Goal: Complete application form: Complete application form

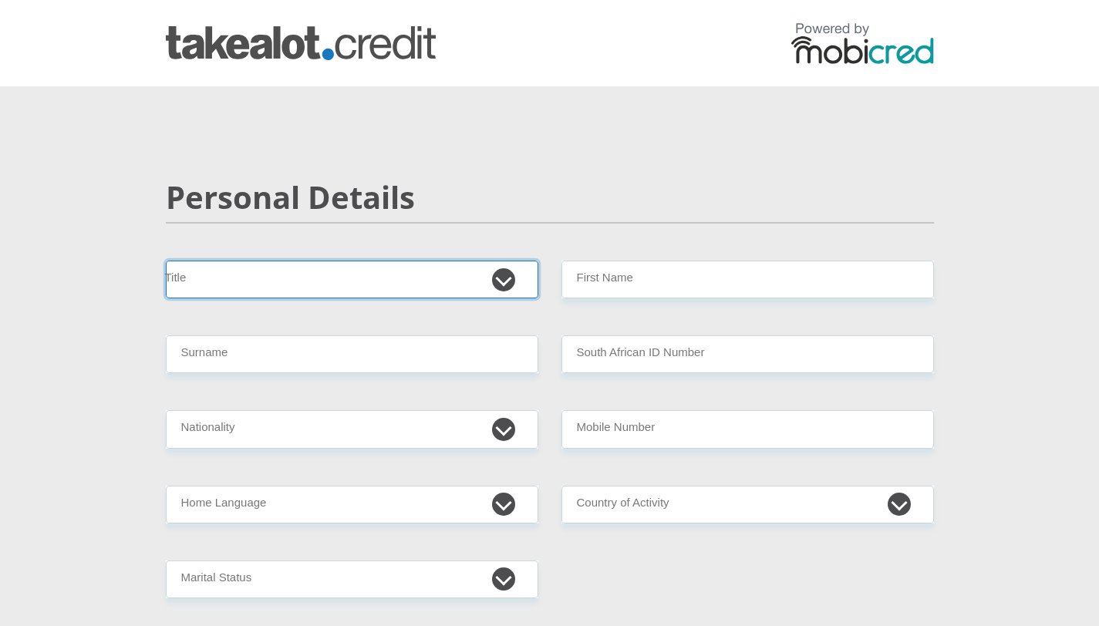
click at [429, 270] on select "Mr Ms Mrs Dr [PERSON_NAME]" at bounding box center [352, 280] width 372 height 38
select select "Ms"
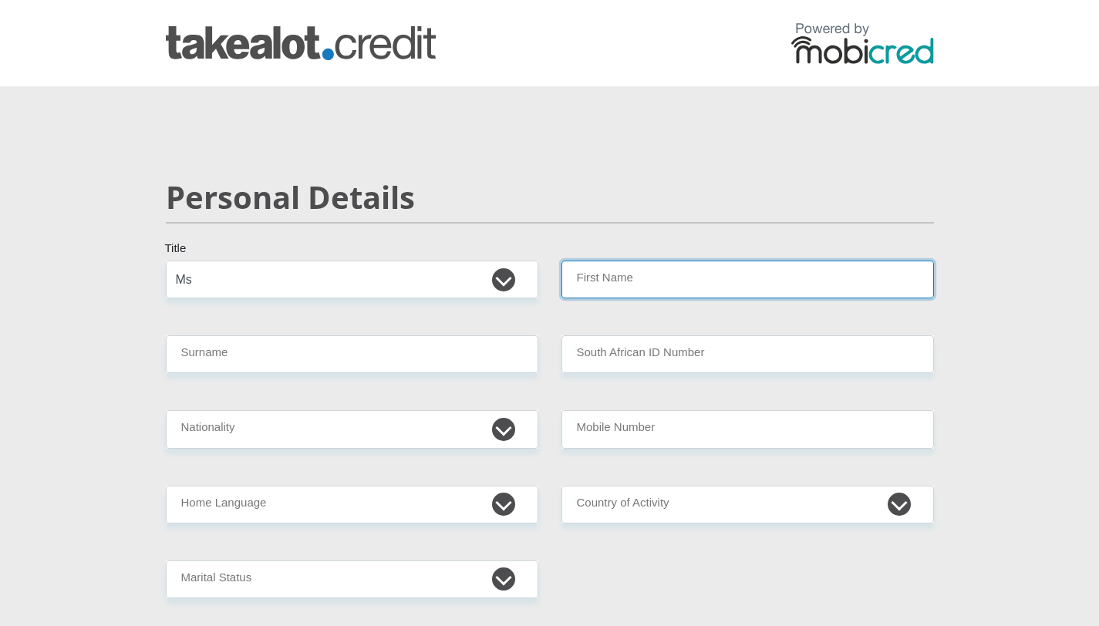
click at [655, 282] on input "First Name" at bounding box center [747, 280] width 372 height 38
type input "[GEOGRAPHIC_DATA]"
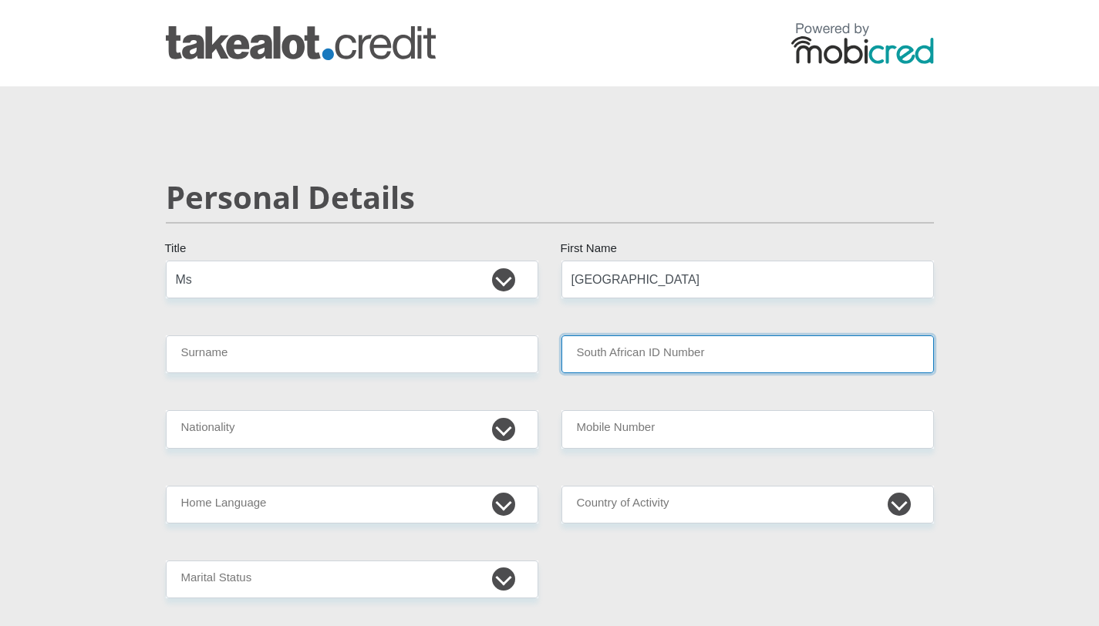
click at [608, 349] on input "South African ID Number" at bounding box center [747, 354] width 372 height 38
type input "9805201348086"
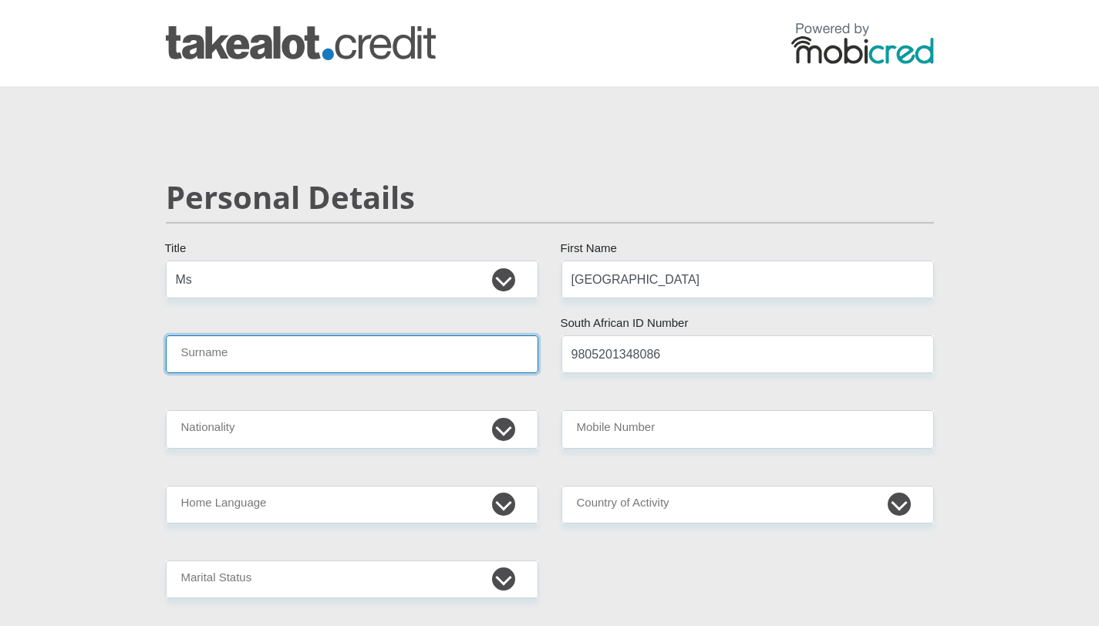
click at [288, 355] on input "Surname" at bounding box center [352, 354] width 372 height 38
type input "Teffo"
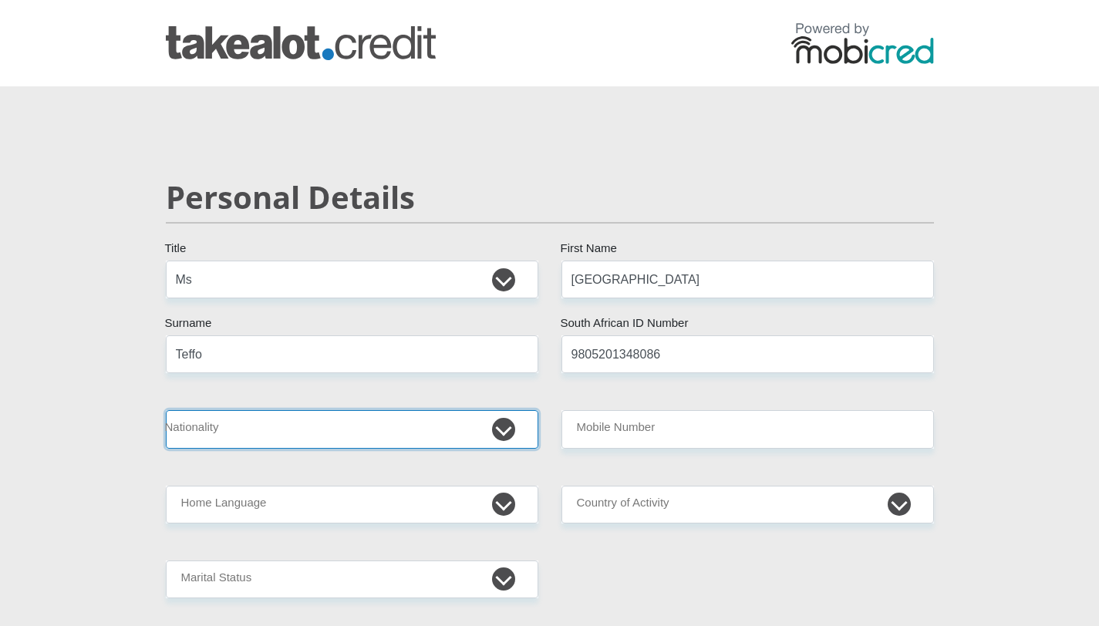
click at [243, 431] on select "[GEOGRAPHIC_DATA] [GEOGRAPHIC_DATA] [GEOGRAPHIC_DATA] [GEOGRAPHIC_DATA] [GEOGRA…" at bounding box center [352, 429] width 372 height 38
select select "ZAF"
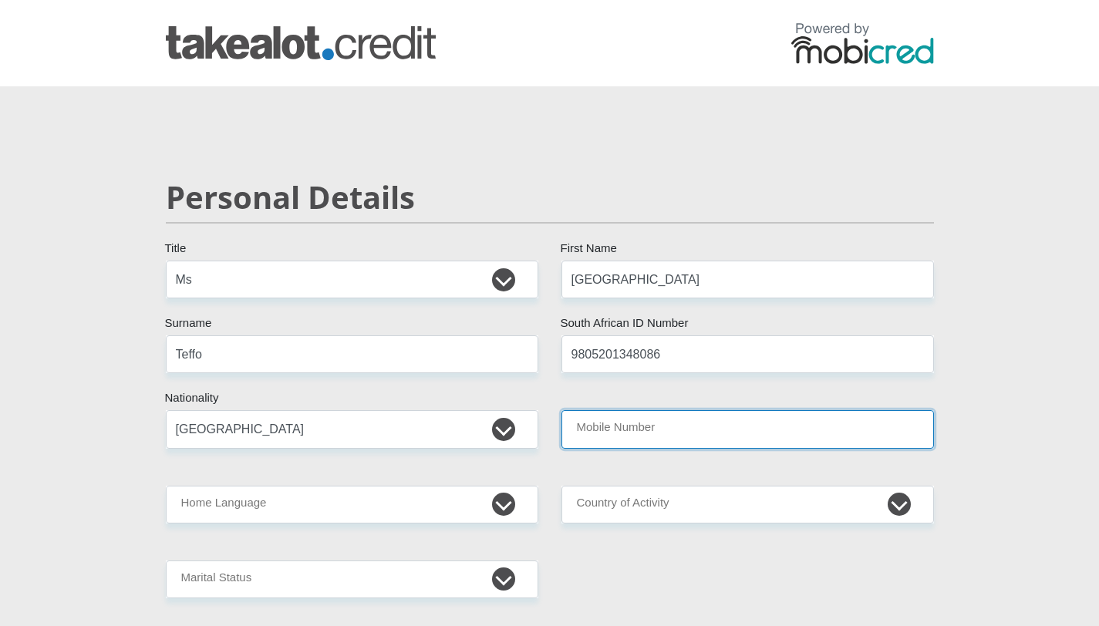
click at [658, 443] on input "Mobile Number" at bounding box center [747, 429] width 372 height 38
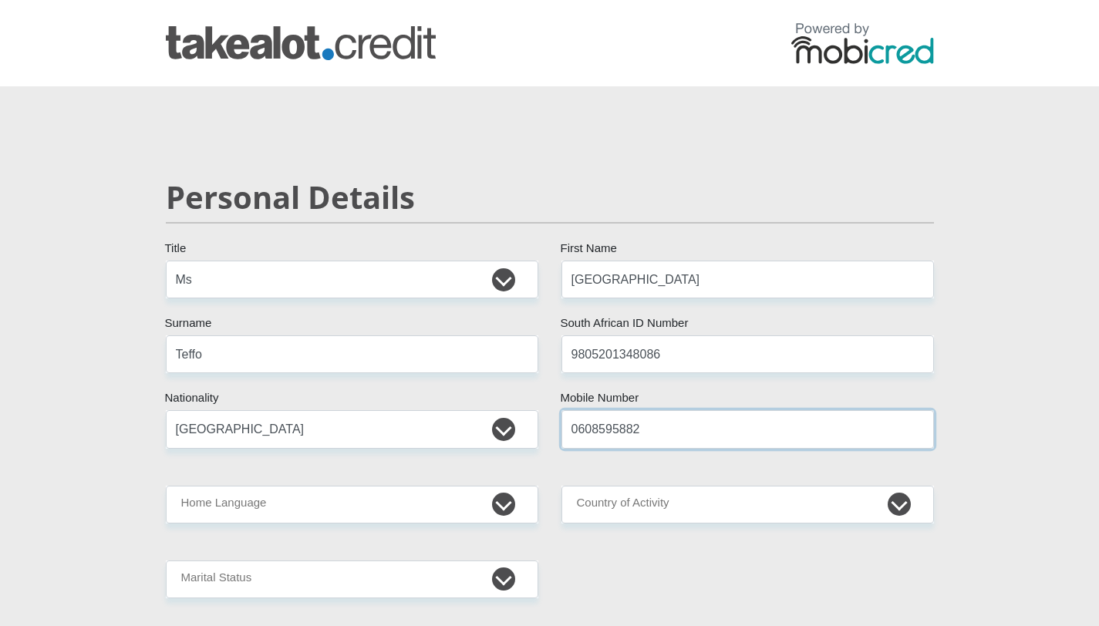
type input "0608595882"
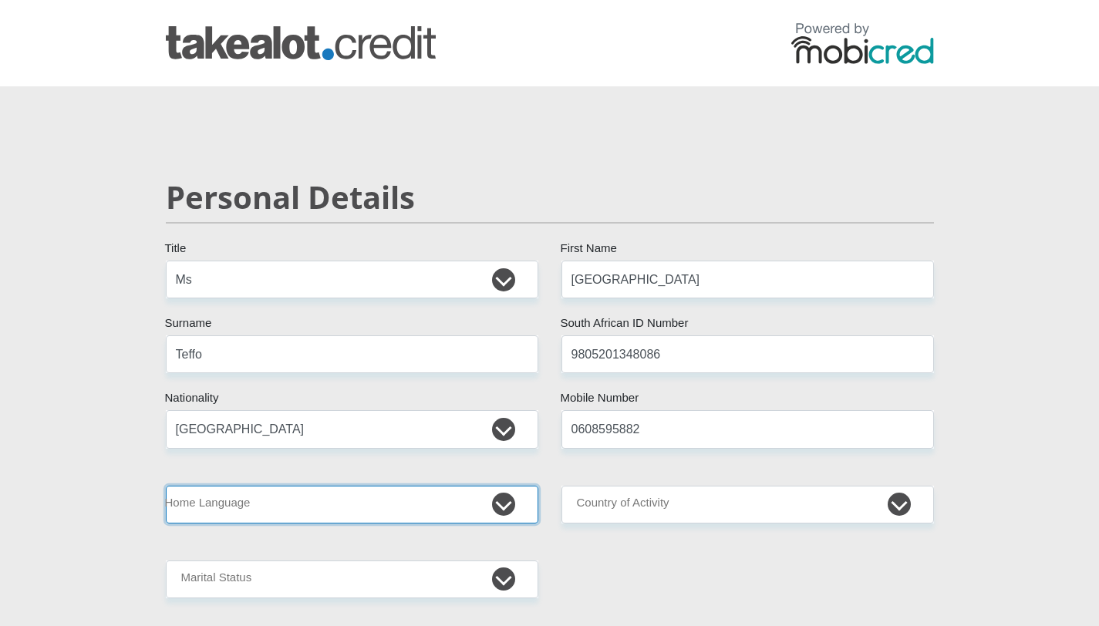
click at [359, 510] on select "Afrikaans English Sepedi South Ndebele Southern Sotho Swati Tsonga Tswana Venda…" at bounding box center [352, 505] width 372 height 38
select select "nso"
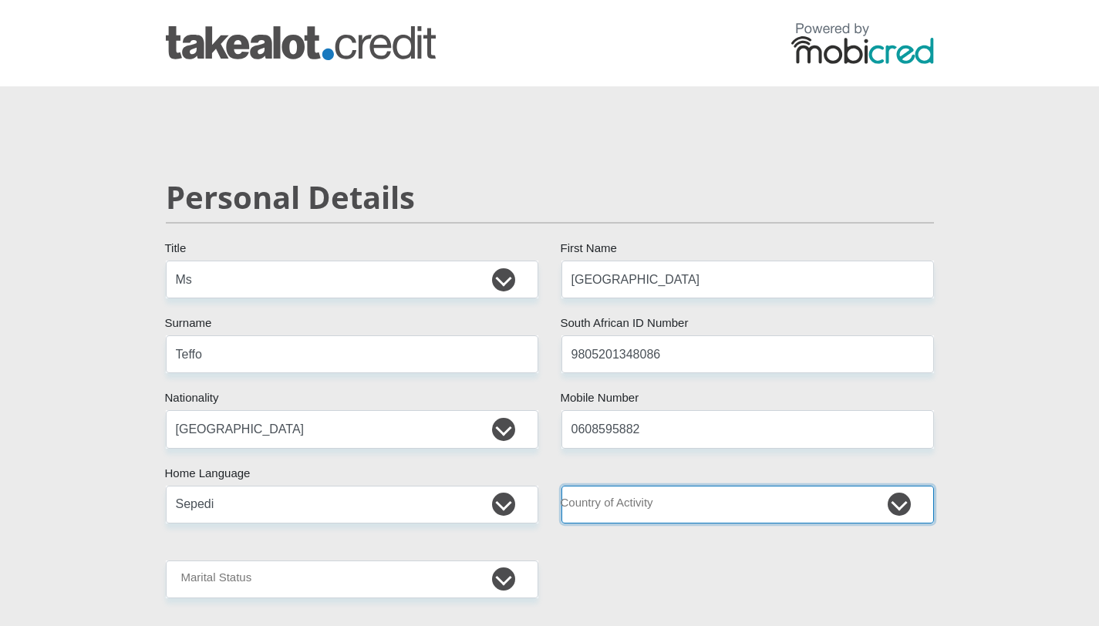
click at [654, 514] on select "[GEOGRAPHIC_DATA] [GEOGRAPHIC_DATA] [GEOGRAPHIC_DATA] [GEOGRAPHIC_DATA] [GEOGRA…" at bounding box center [747, 505] width 372 height 38
select select "ZAF"
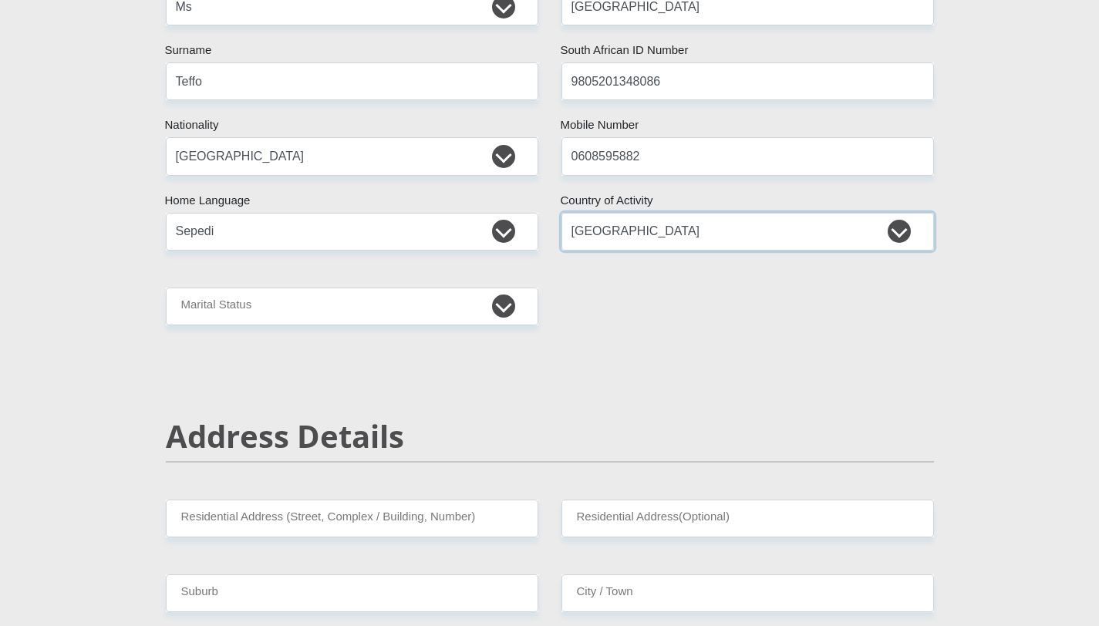
scroll to position [280, 0]
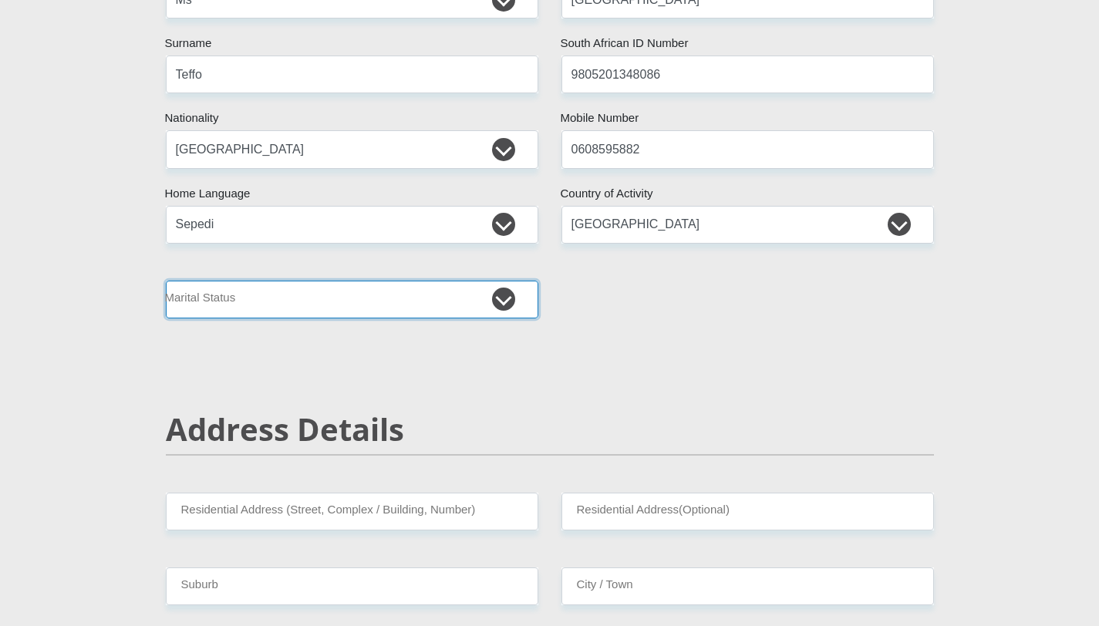
click at [379, 304] on select "Married ANC Single Divorced Widowed Married COP or Customary Law" at bounding box center [352, 300] width 372 height 38
select select "2"
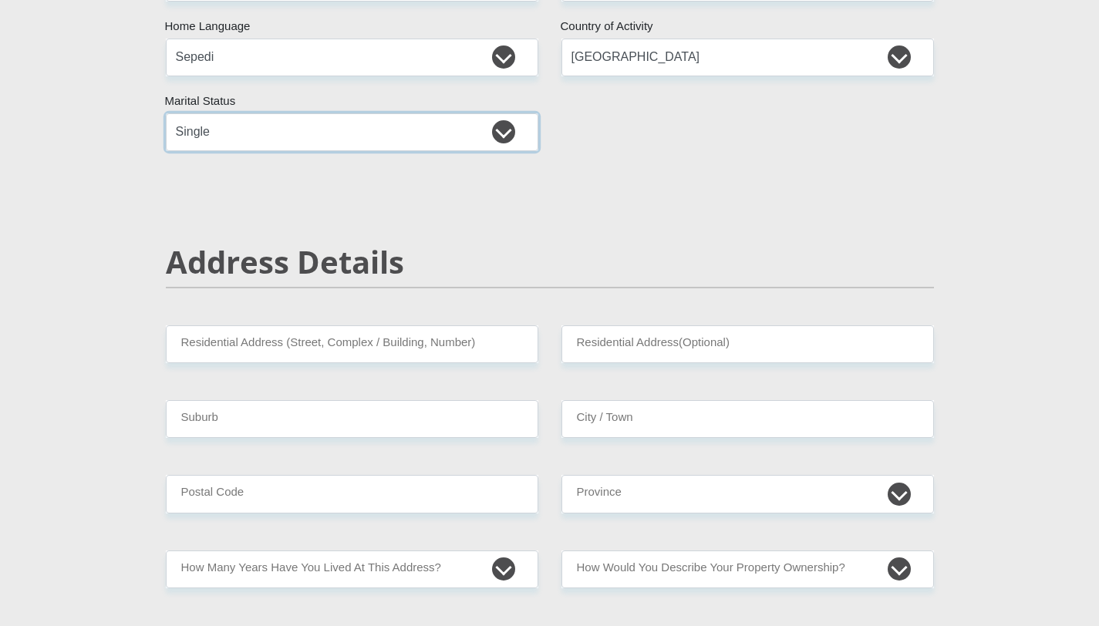
scroll to position [450, 0]
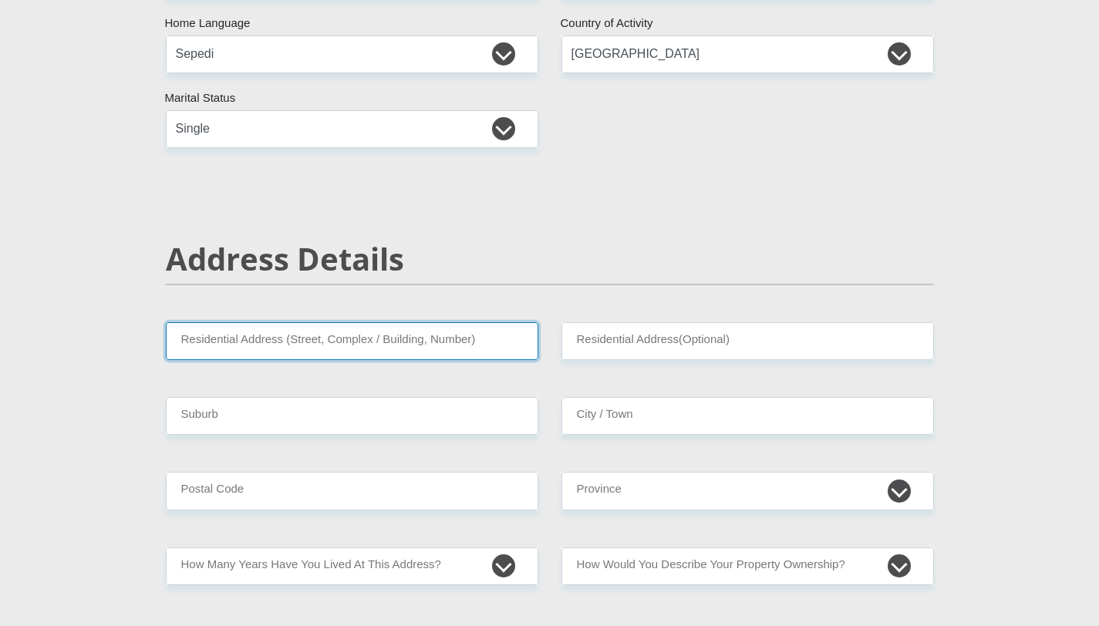
click at [330, 344] on input "Residential Address (Street, Complex / Building, Number)" at bounding box center [352, 341] width 372 height 38
type input "[STREET_ADDRESS][PERSON_NAME]"
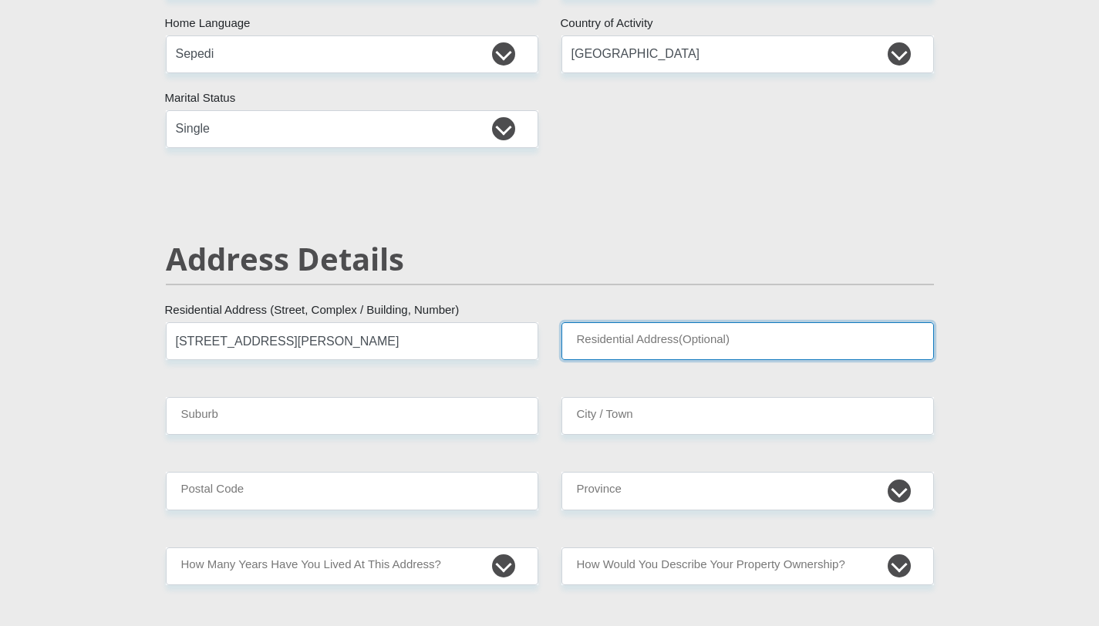
type input "93 on [STREET_ADDRESS]"
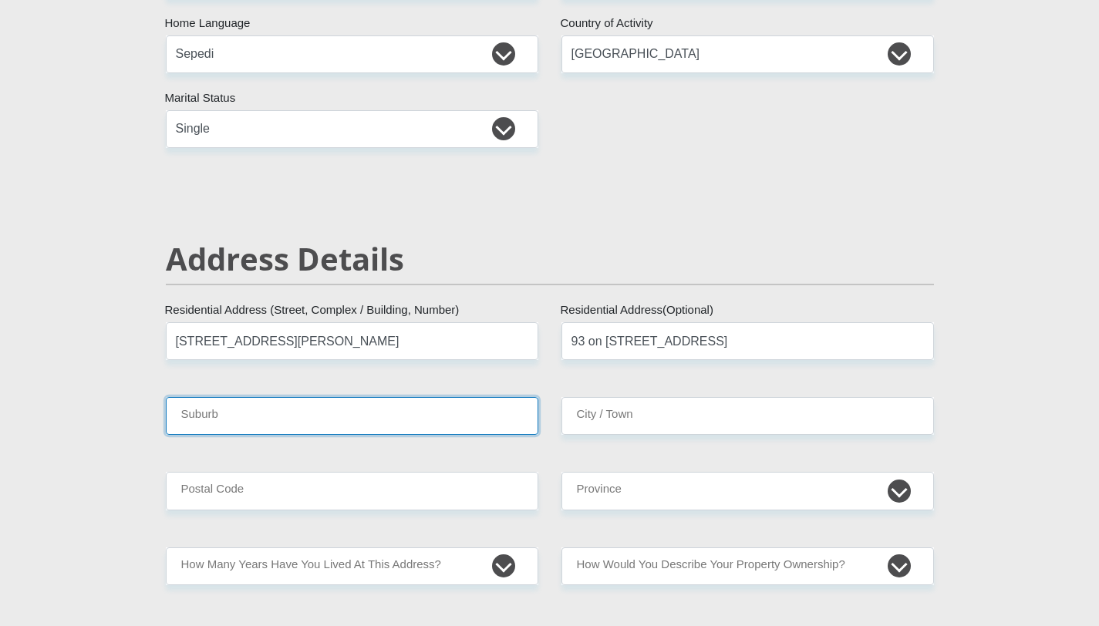
type input "[GEOGRAPHIC_DATA]"
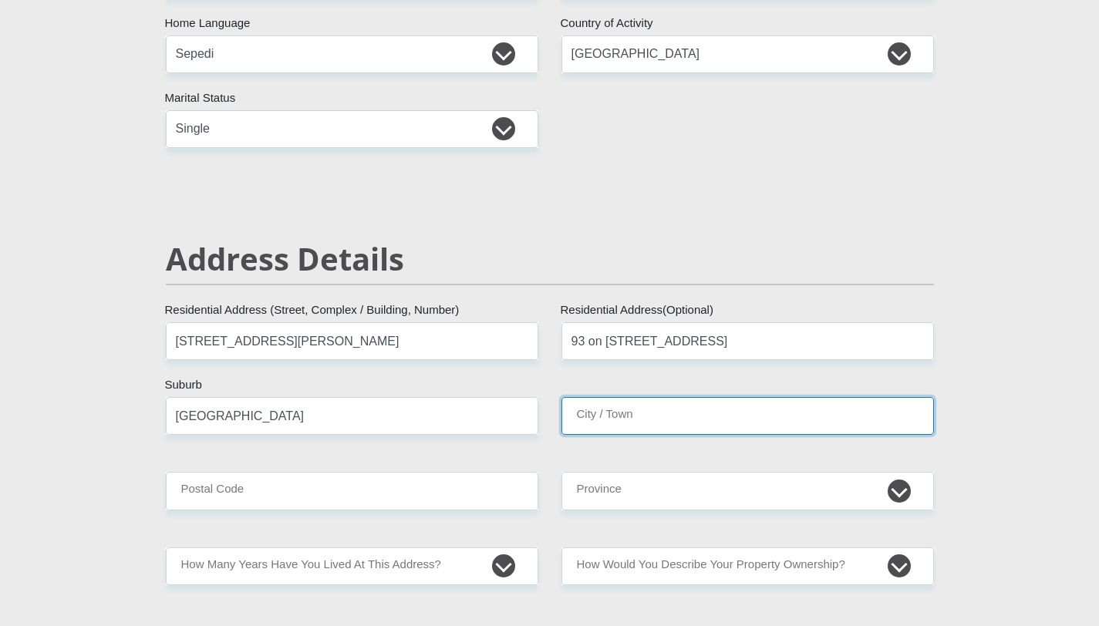
type input "[GEOGRAPHIC_DATA]"
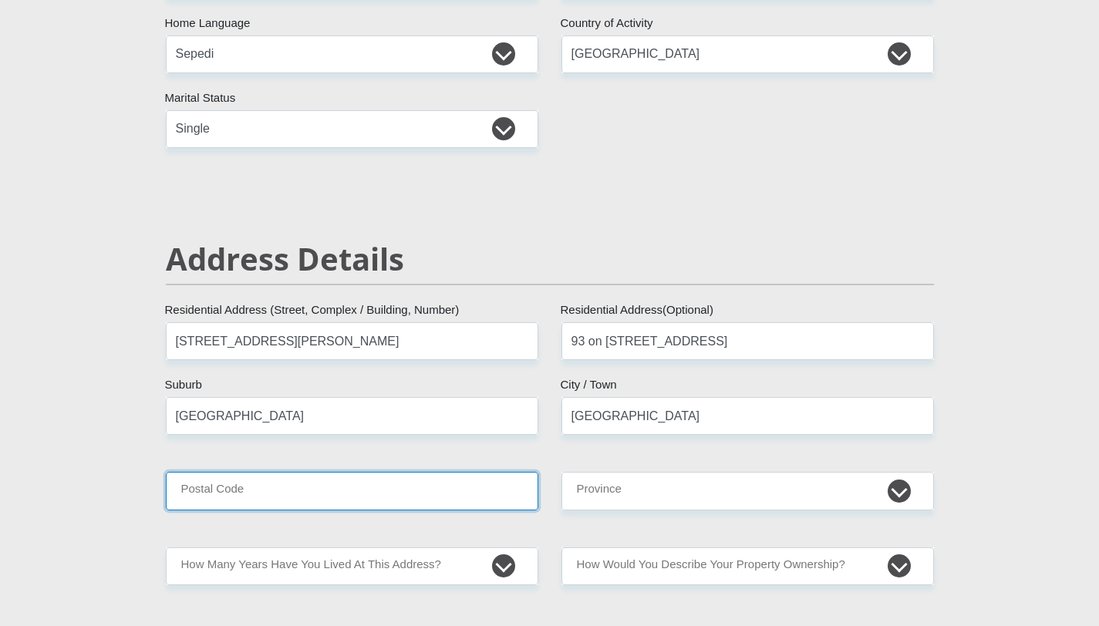
type input "1684"
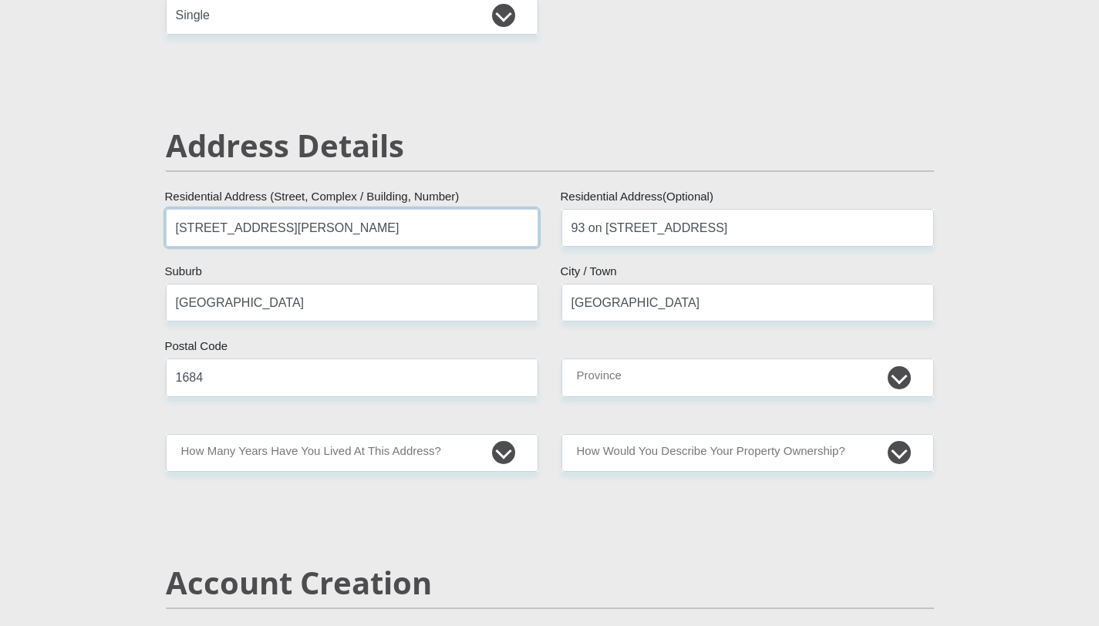
scroll to position [584, 0]
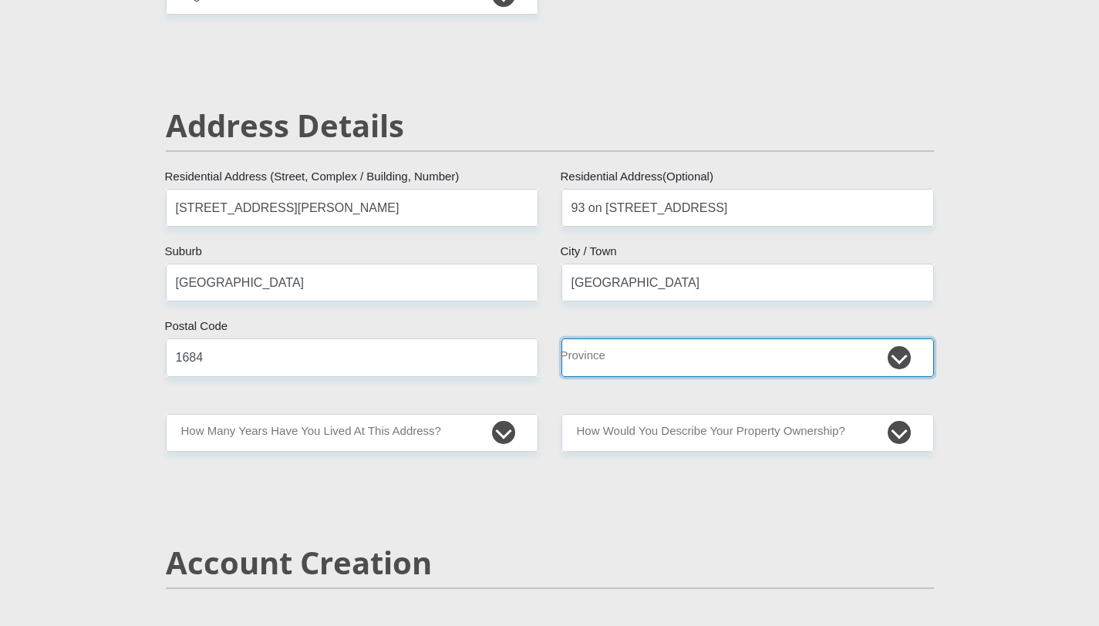
click at [624, 362] on select "Eastern Cape Free State [GEOGRAPHIC_DATA] [GEOGRAPHIC_DATA][DATE] [GEOGRAPHIC_D…" at bounding box center [747, 358] width 372 height 38
select select "Gauteng"
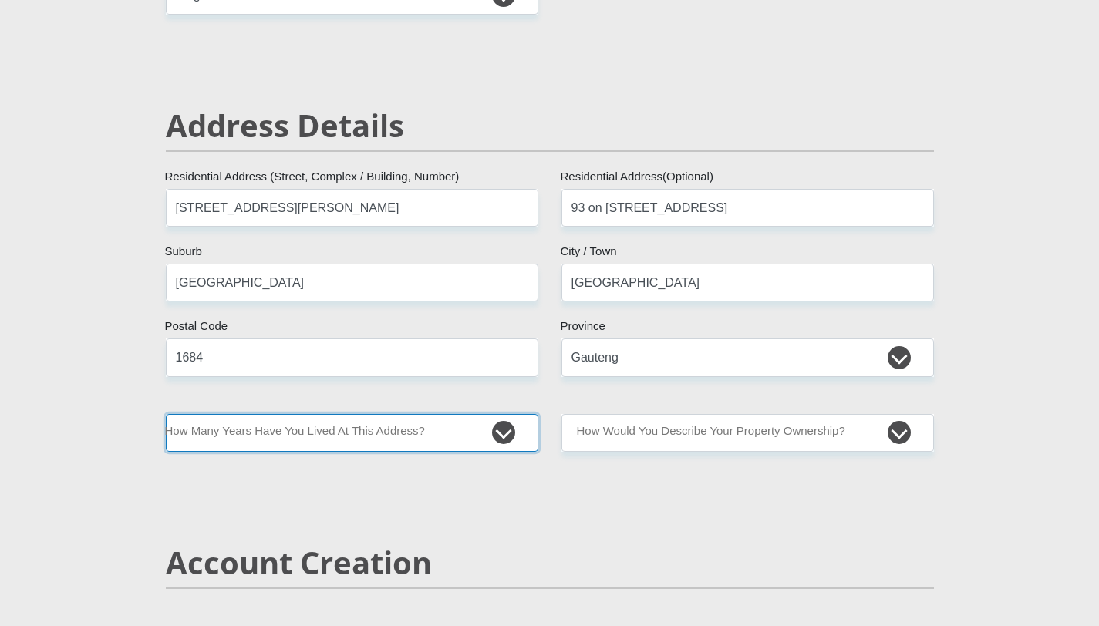
click at [430, 424] on select "less than 1 year 1-3 years 3-5 years 5+ years" at bounding box center [352, 433] width 372 height 38
select select "2"
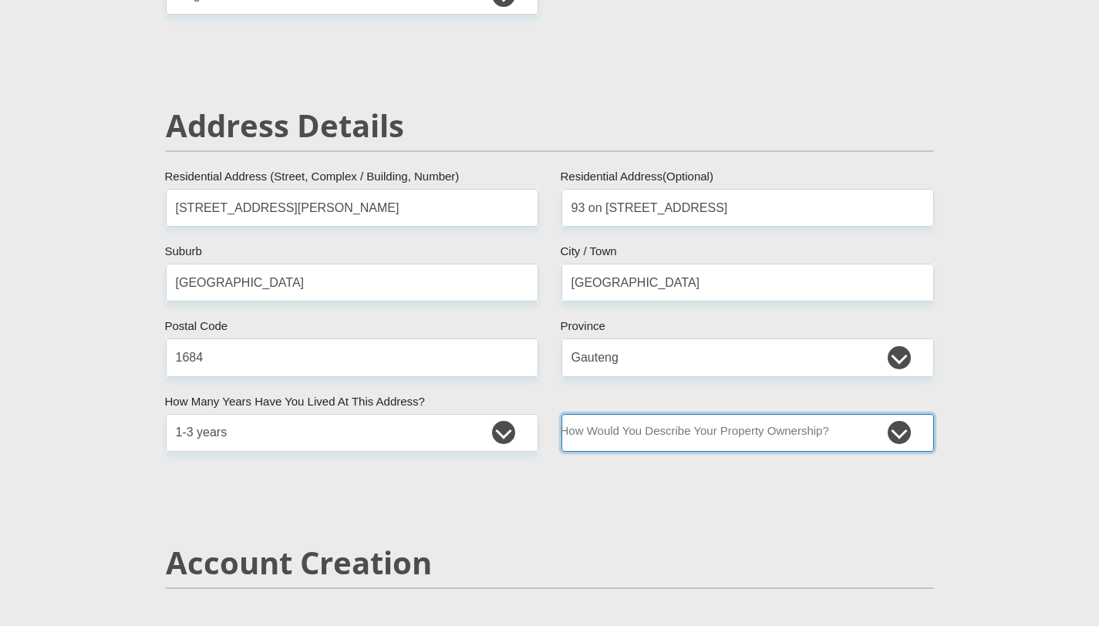
click at [726, 435] on select "Owned Rented Family Owned Company Dwelling" at bounding box center [747, 433] width 372 height 38
select select "Rented"
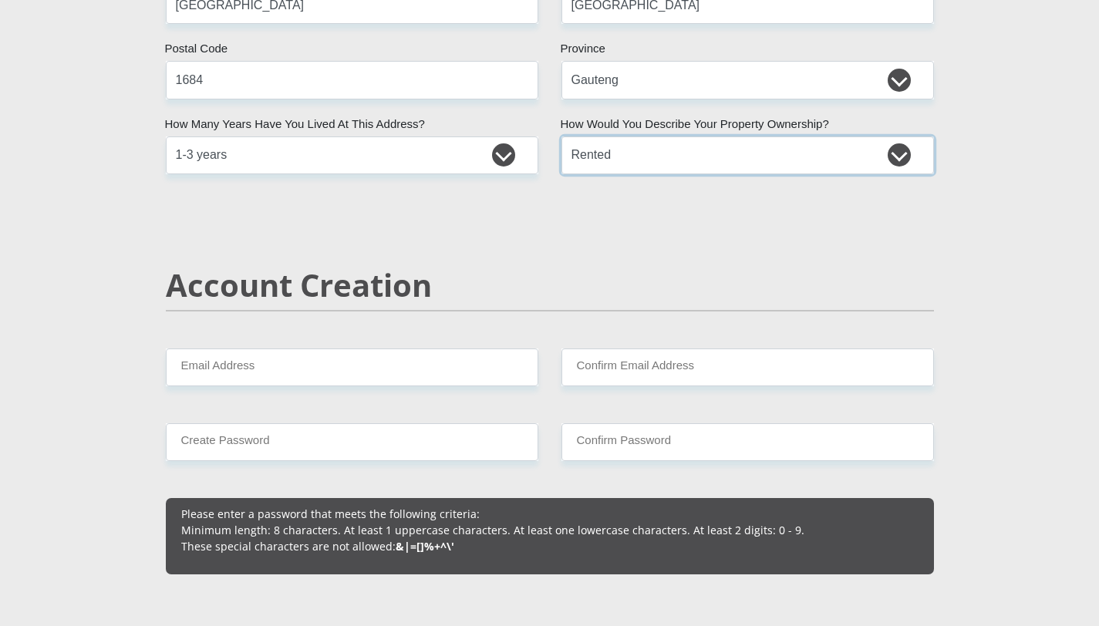
scroll to position [865, 0]
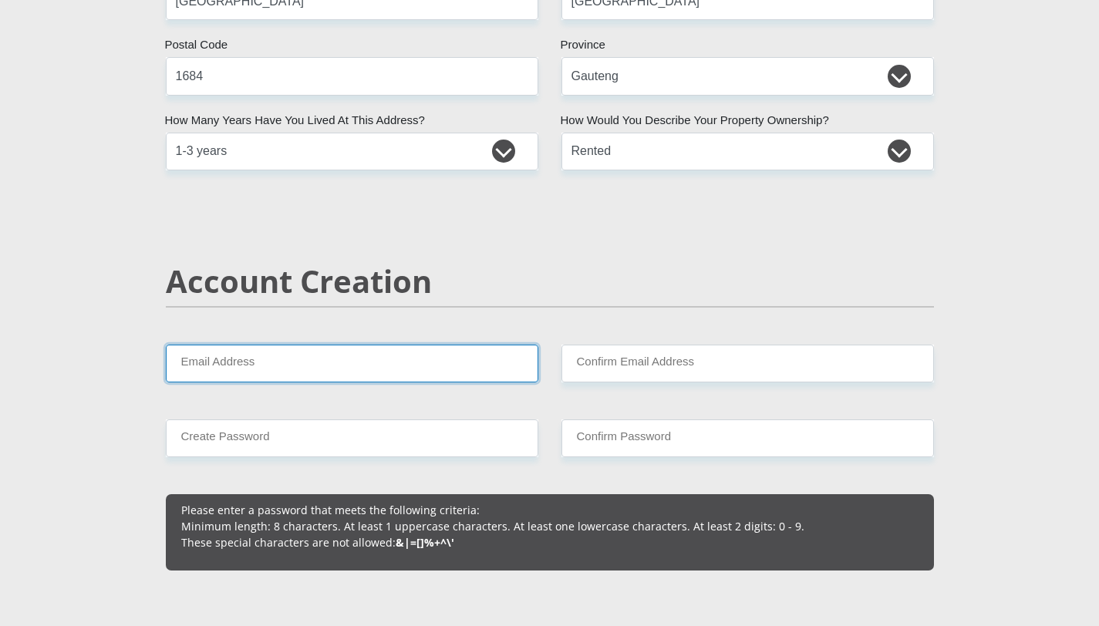
click at [293, 355] on input "Email Address" at bounding box center [352, 364] width 372 height 38
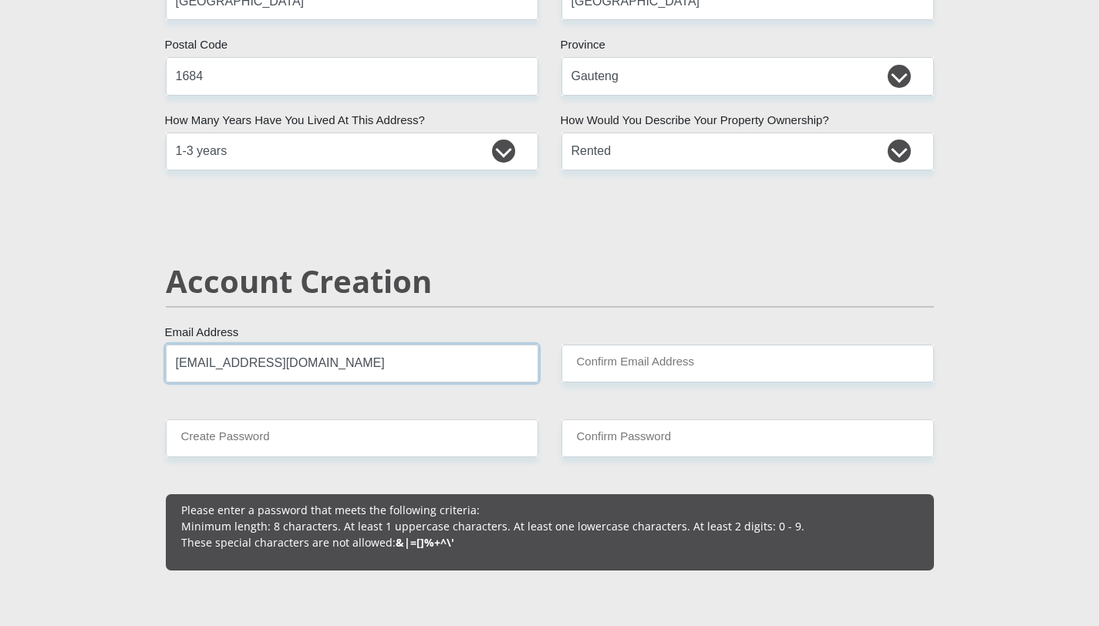
type input "[EMAIL_ADDRESS][DOMAIN_NAME]"
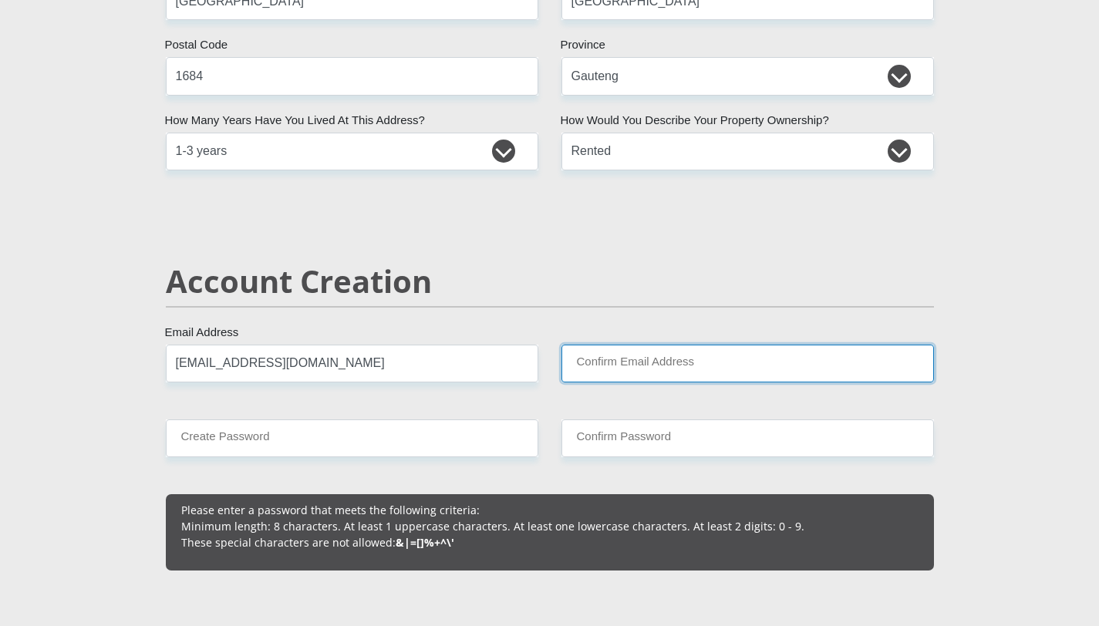
click at [656, 365] on input "Confirm Email Address" at bounding box center [747, 364] width 372 height 38
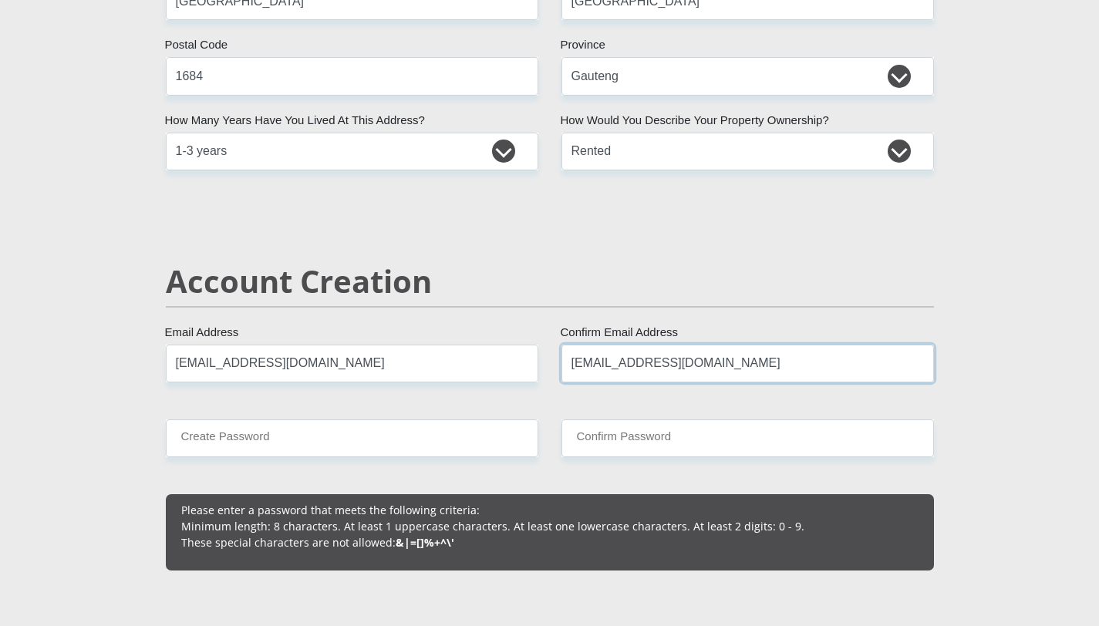
type input "[EMAIL_ADDRESS][DOMAIN_NAME]"
click at [379, 420] on input "Create Password" at bounding box center [352, 438] width 372 height 38
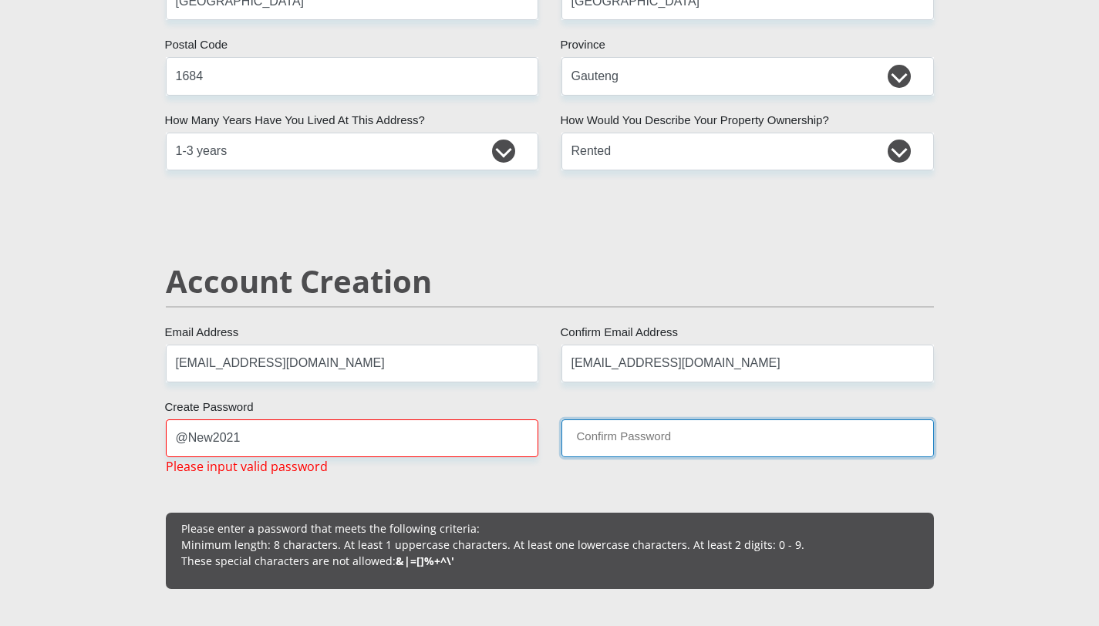
click at [638, 443] on input "Confirm Password" at bounding box center [747, 438] width 372 height 38
click at [630, 453] on input "Confirm Password" at bounding box center [747, 438] width 372 height 38
click at [617, 442] on input "Confirm Password" at bounding box center [747, 438] width 372 height 38
click at [250, 430] on input "@New2021" at bounding box center [352, 438] width 372 height 38
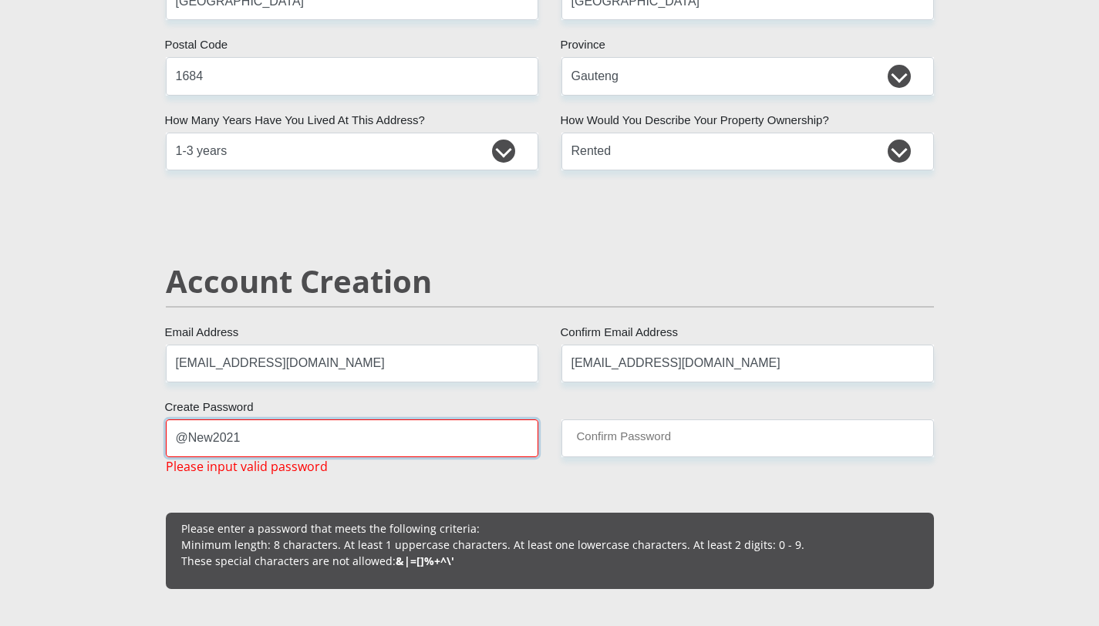
click at [252, 438] on input "@New2021" at bounding box center [352, 438] width 372 height 38
click at [251, 440] on input "@New20212345" at bounding box center [352, 438] width 372 height 38
type input "@"
type input "@Newmom2026!"
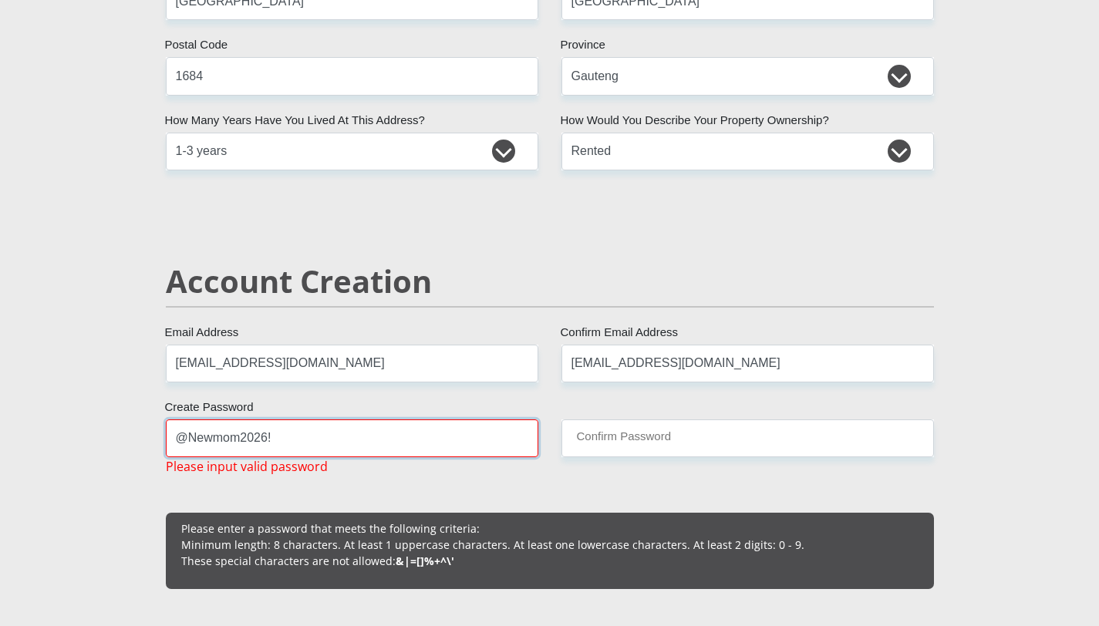
click at [234, 440] on input "@Newmom2026!" at bounding box center [352, 438] width 372 height 38
type input "kgaoteffo2021"
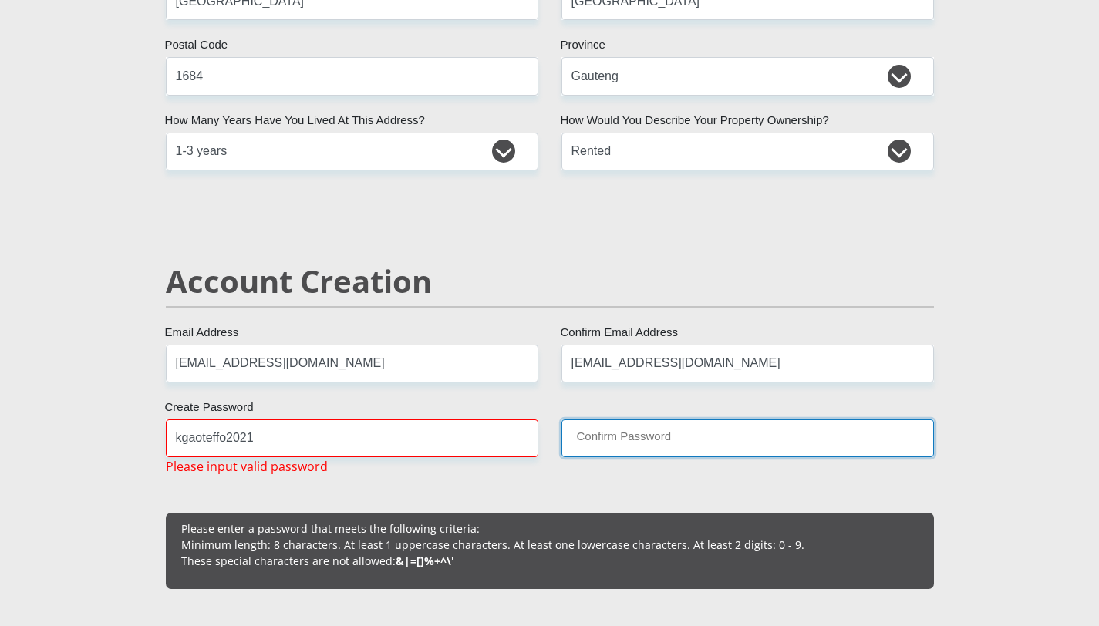
click at [648, 436] on input "Confirm Password" at bounding box center [747, 438] width 372 height 38
click at [290, 430] on input "kgaoteffo2021" at bounding box center [352, 438] width 372 height 38
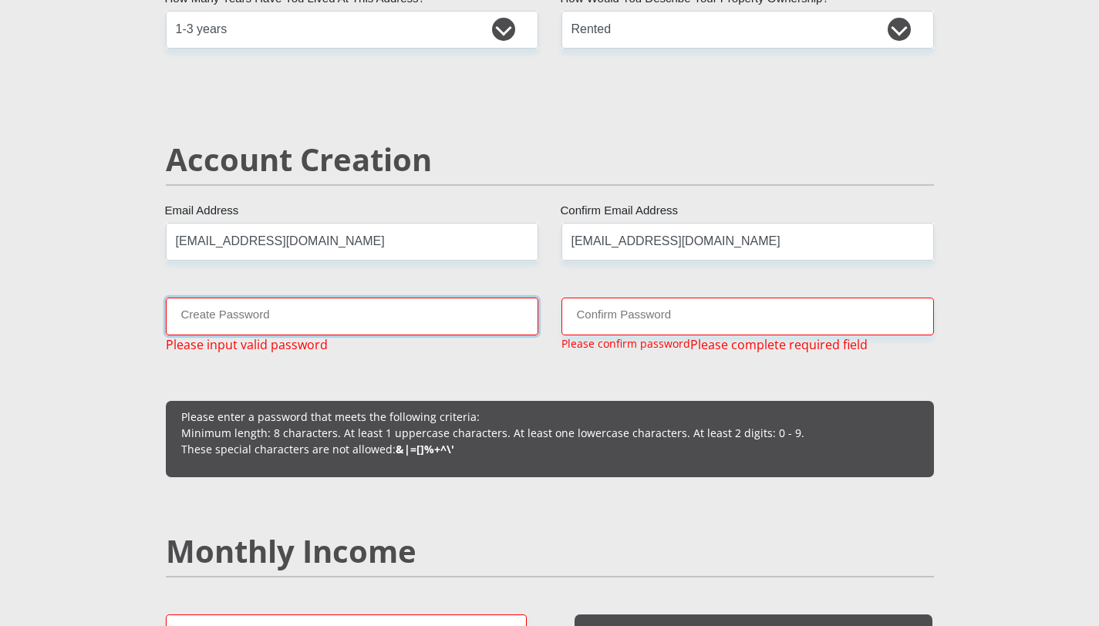
scroll to position [986, 0]
click at [291, 322] on input "Create Password" at bounding box center [352, 317] width 372 height 38
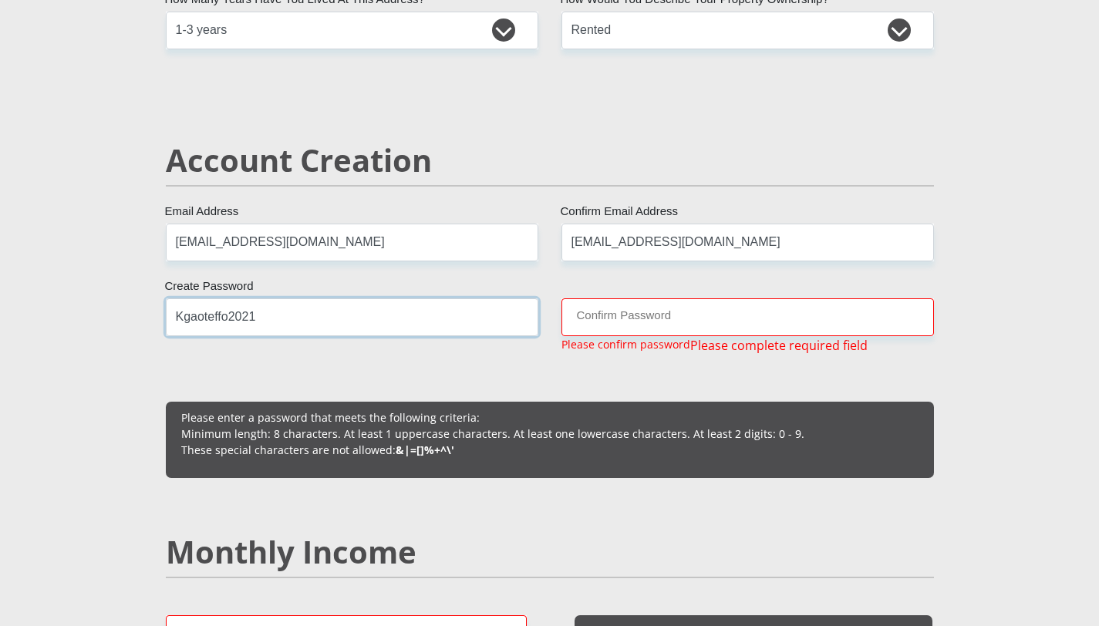
type input "Kgaoteffo2021"
click at [636, 322] on input "Confirm Password" at bounding box center [747, 317] width 372 height 38
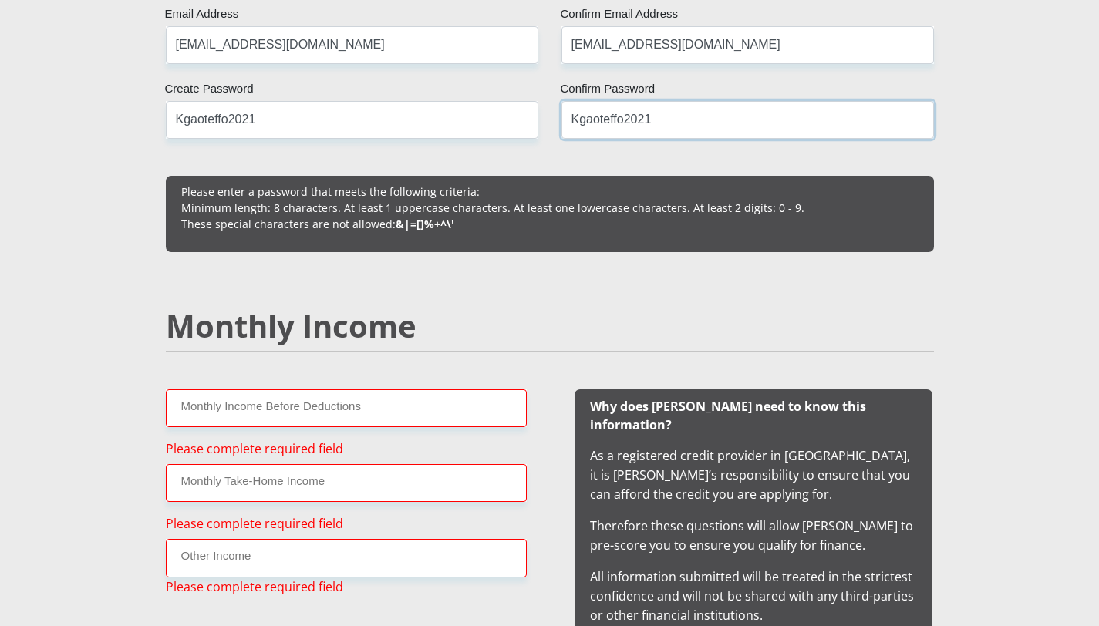
scroll to position [1194, 0]
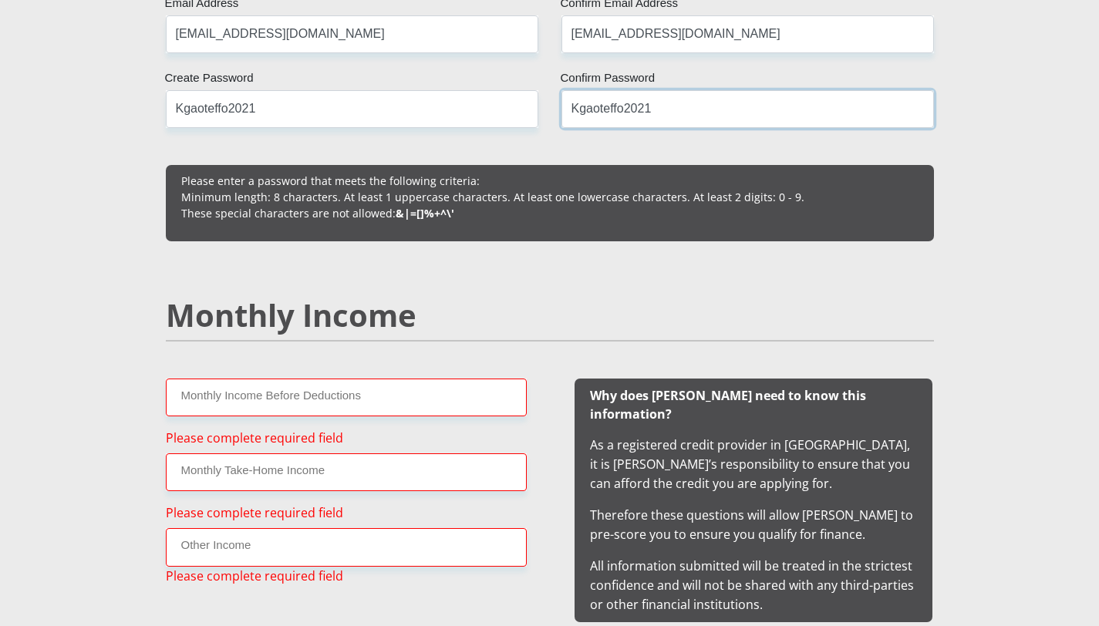
type input "Kgaoteffo2021"
click at [299, 398] on input "Monthly Income Before Deductions" at bounding box center [346, 398] width 361 height 38
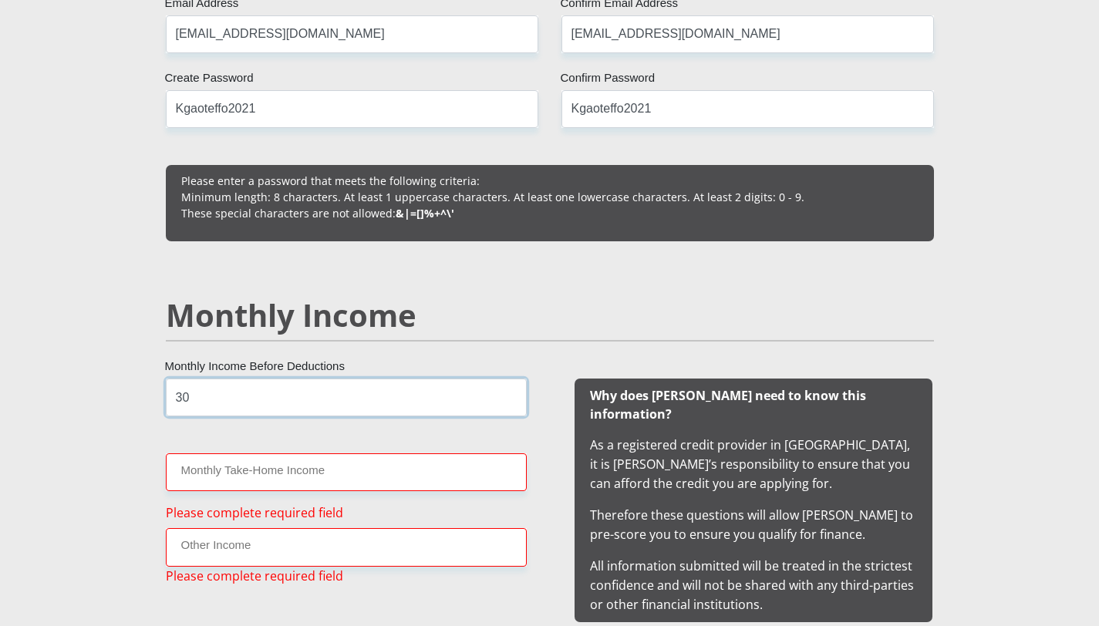
type input "3"
type input "30000"
click at [259, 477] on input "Monthly Take-Home Income" at bounding box center [346, 472] width 361 height 38
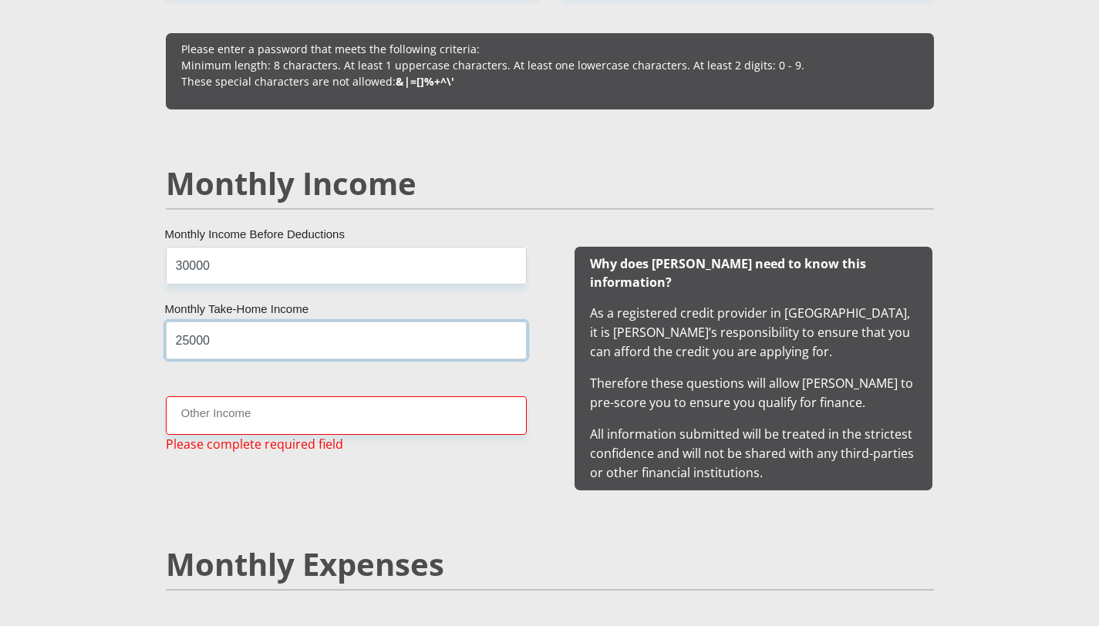
scroll to position [1333, 0]
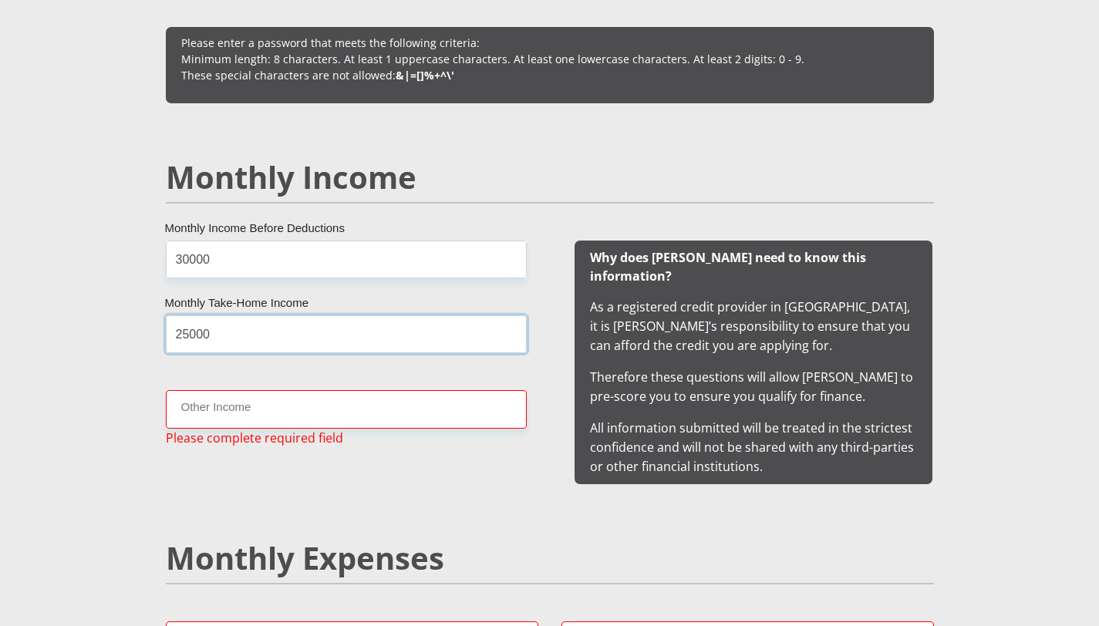
type input "25000"
click at [237, 407] on input "Other Income" at bounding box center [346, 409] width 361 height 38
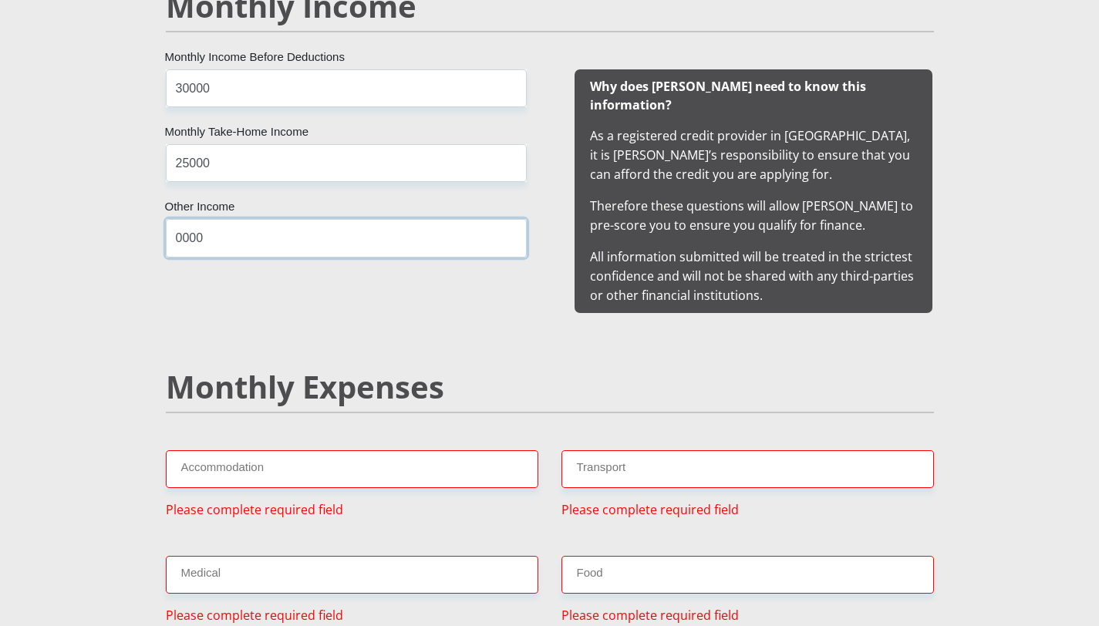
scroll to position [1509, 0]
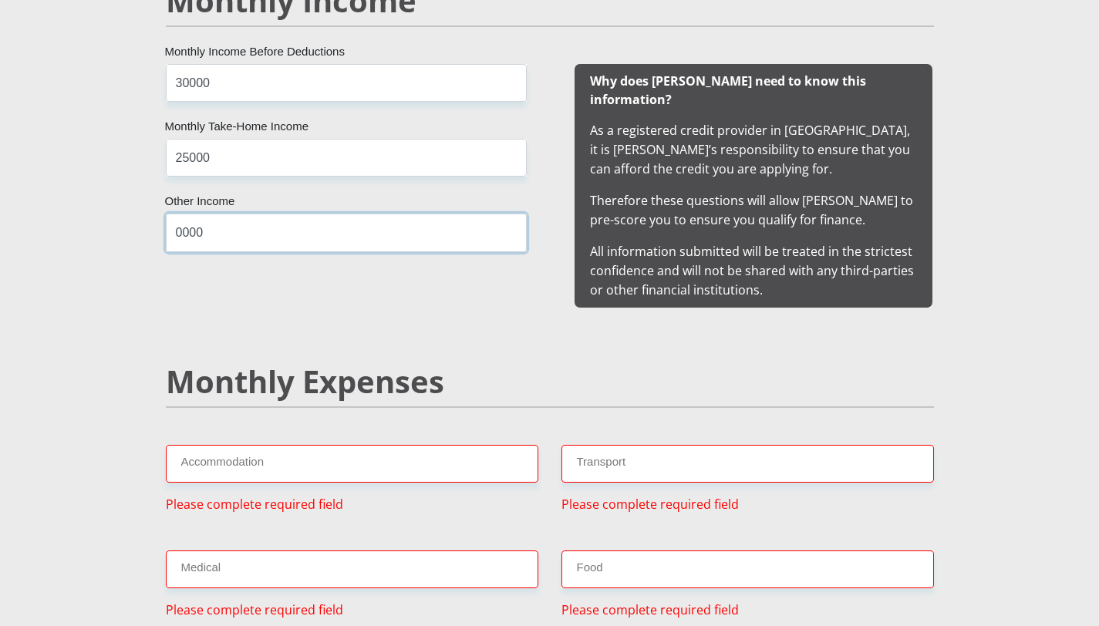
type input "0000"
click at [215, 447] on input "Accommodation" at bounding box center [352, 464] width 372 height 38
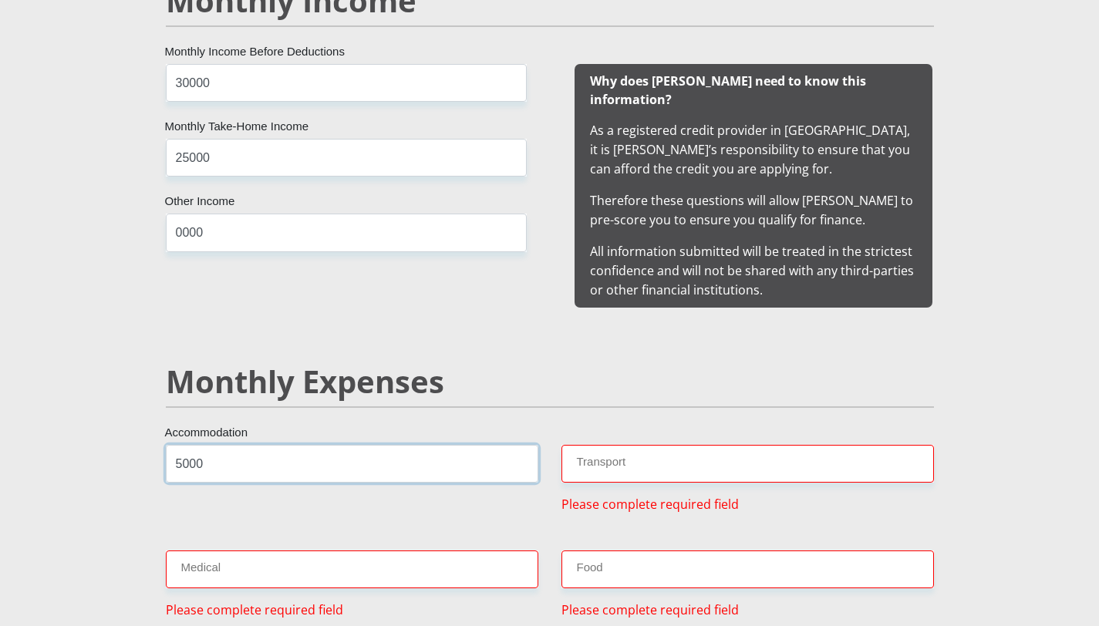
type input "5000"
click at [635, 450] on input "Transport" at bounding box center [747, 464] width 372 height 38
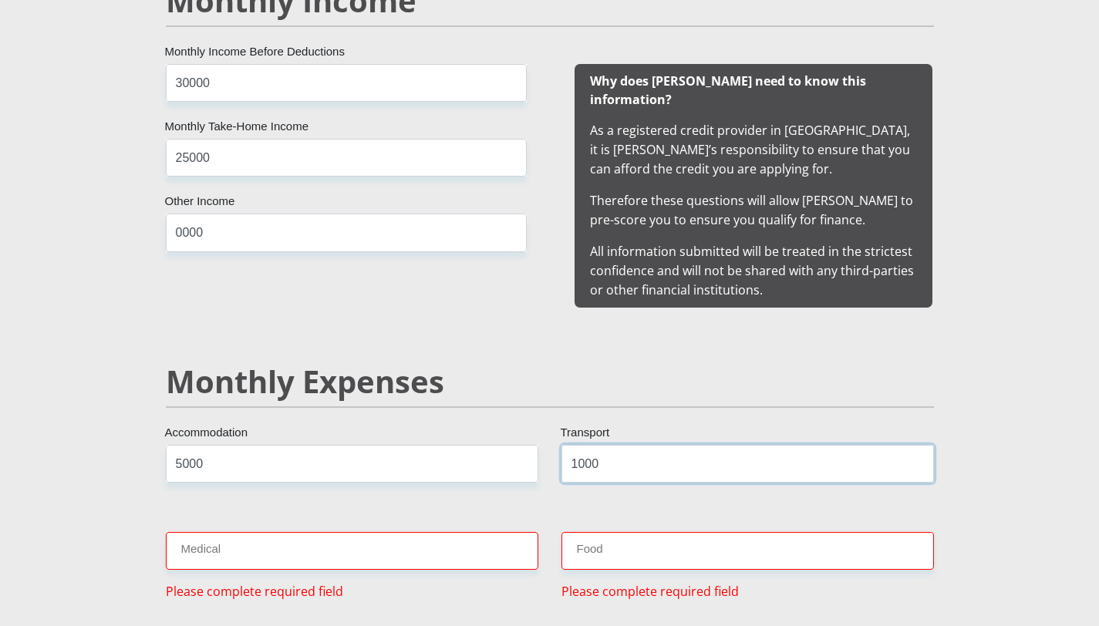
type input "1000"
click at [298, 534] on input "Medical" at bounding box center [352, 551] width 372 height 38
type input "0000"
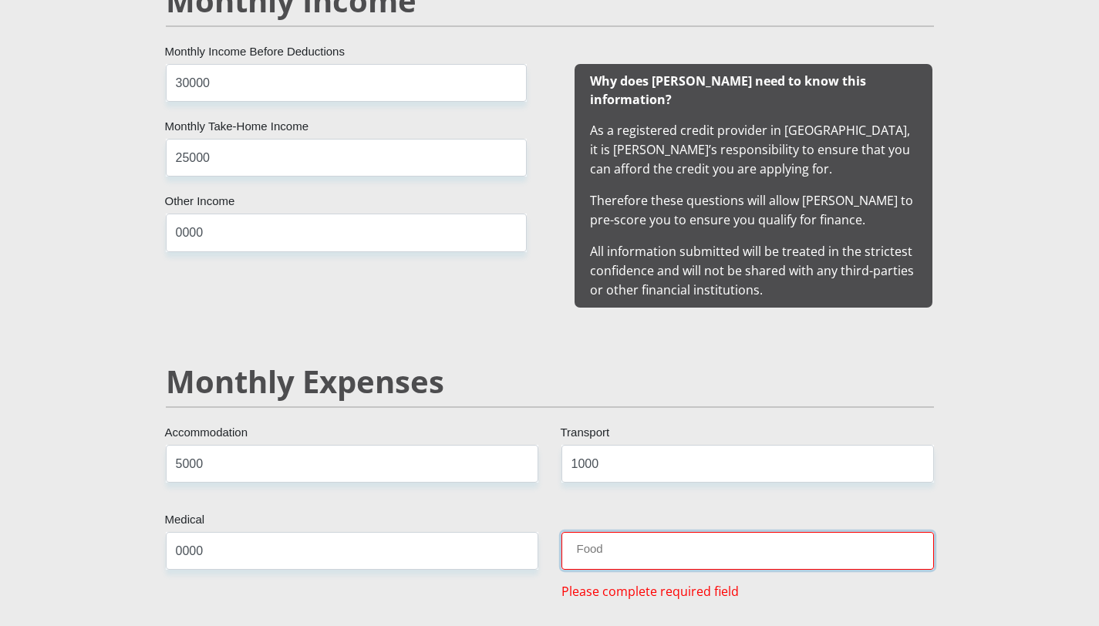
click at [610, 540] on input "Food" at bounding box center [747, 551] width 372 height 38
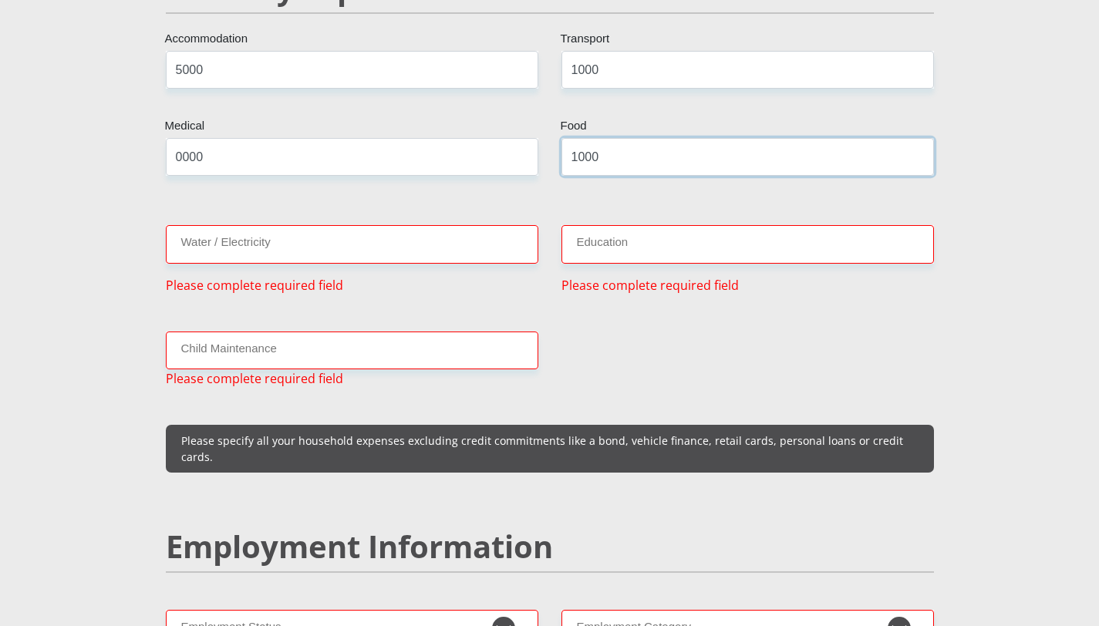
scroll to position [1904, 0]
type input "1000"
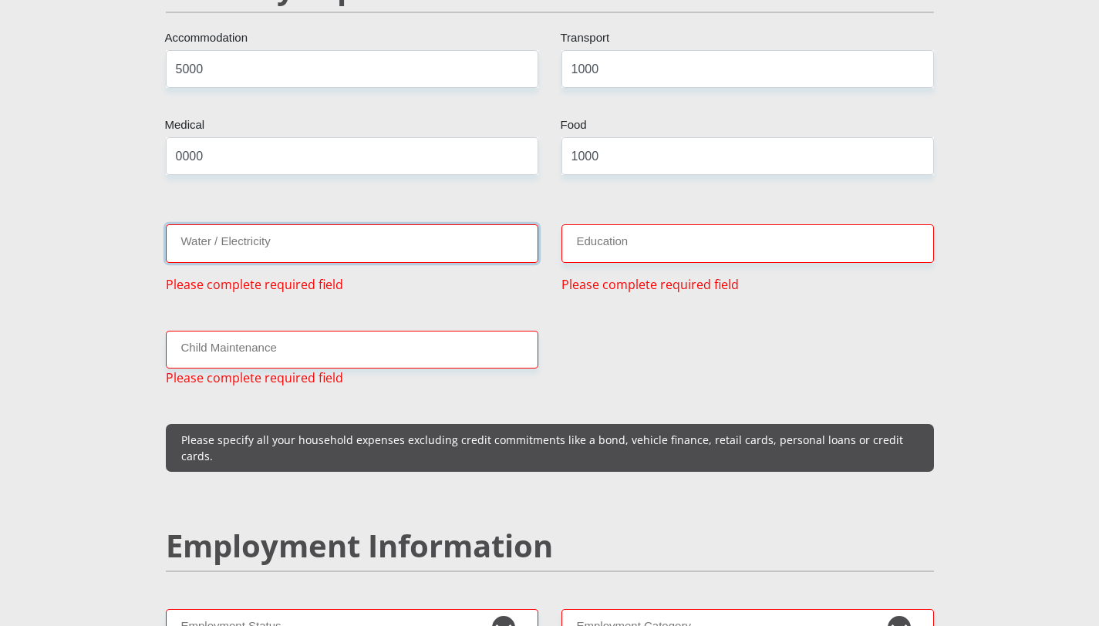
click at [403, 224] on input "Water / Electricity" at bounding box center [352, 243] width 372 height 38
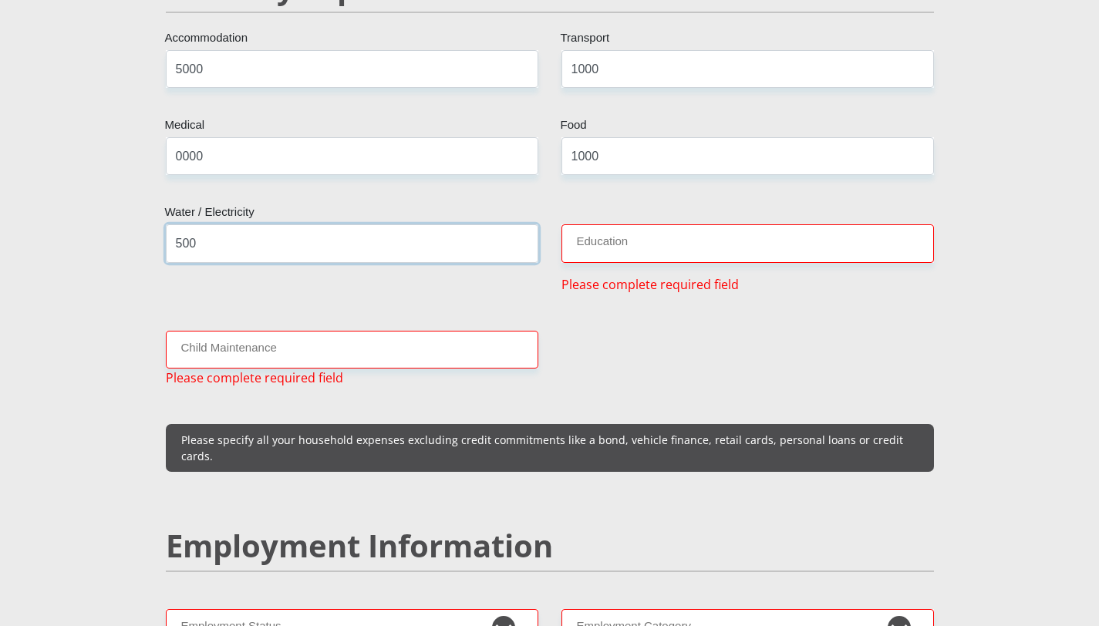
type input "500"
click at [595, 225] on input "Education" at bounding box center [747, 243] width 372 height 38
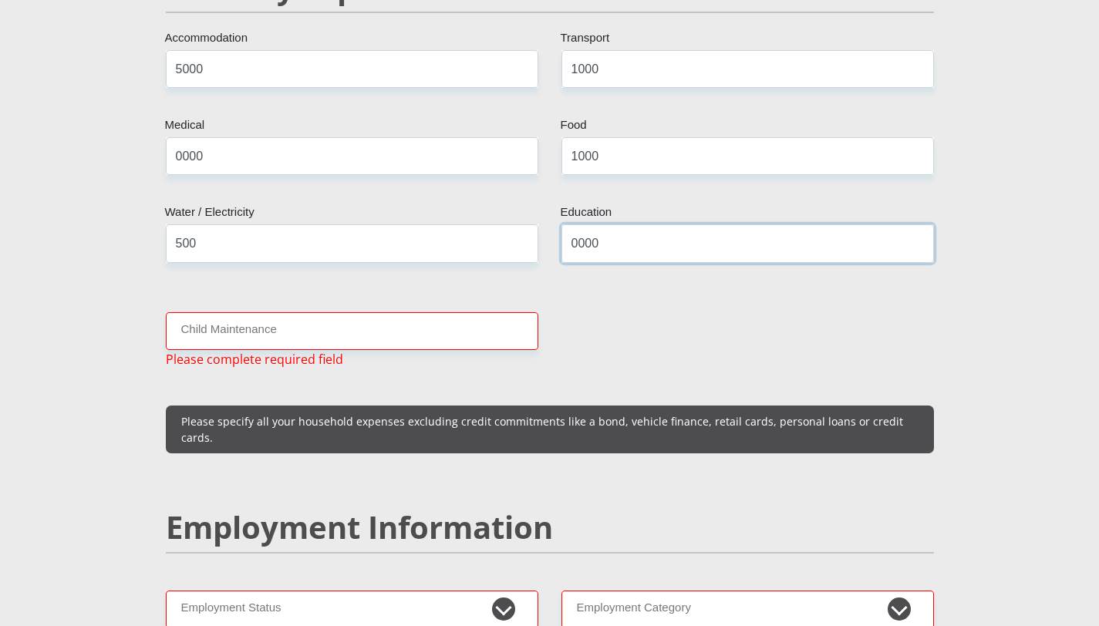
type input "0000"
click at [242, 315] on input "Child Maintenance" at bounding box center [352, 331] width 372 height 38
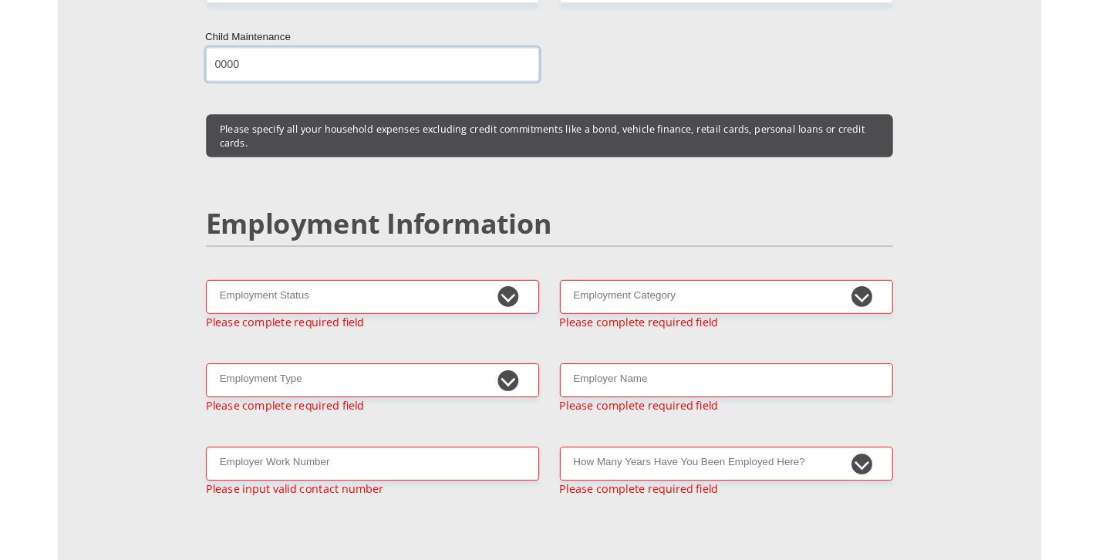
scroll to position [2190, 0]
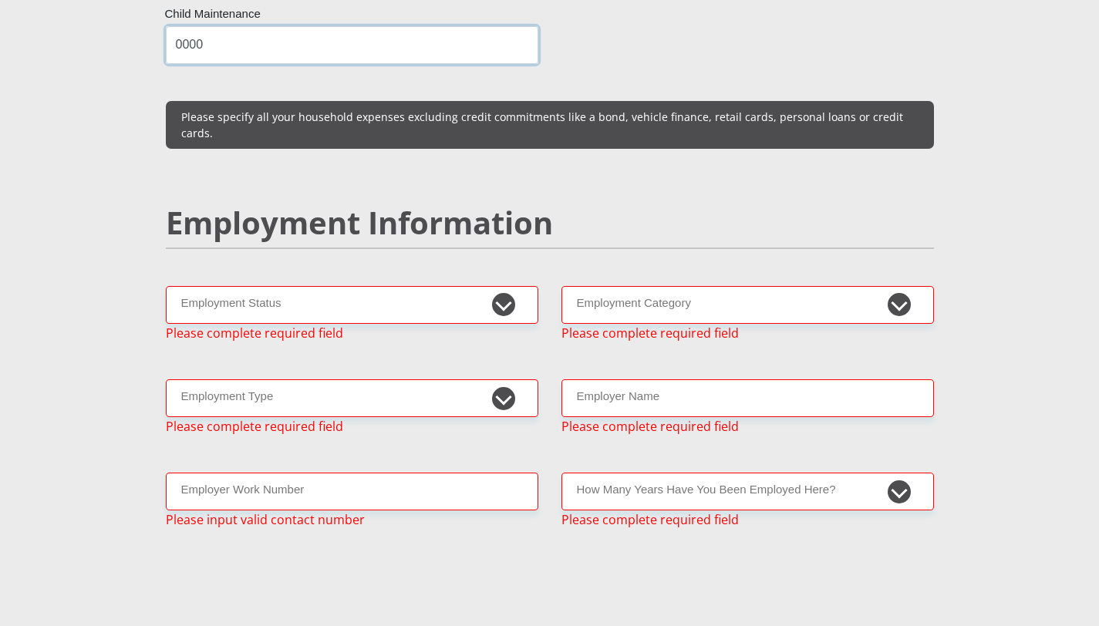
type input "0000"
click at [506, 286] on select "Permanent/Full-time Part-time/Casual [DEMOGRAPHIC_DATA] Worker Self-Employed Ho…" at bounding box center [352, 305] width 372 height 38
select select "1"
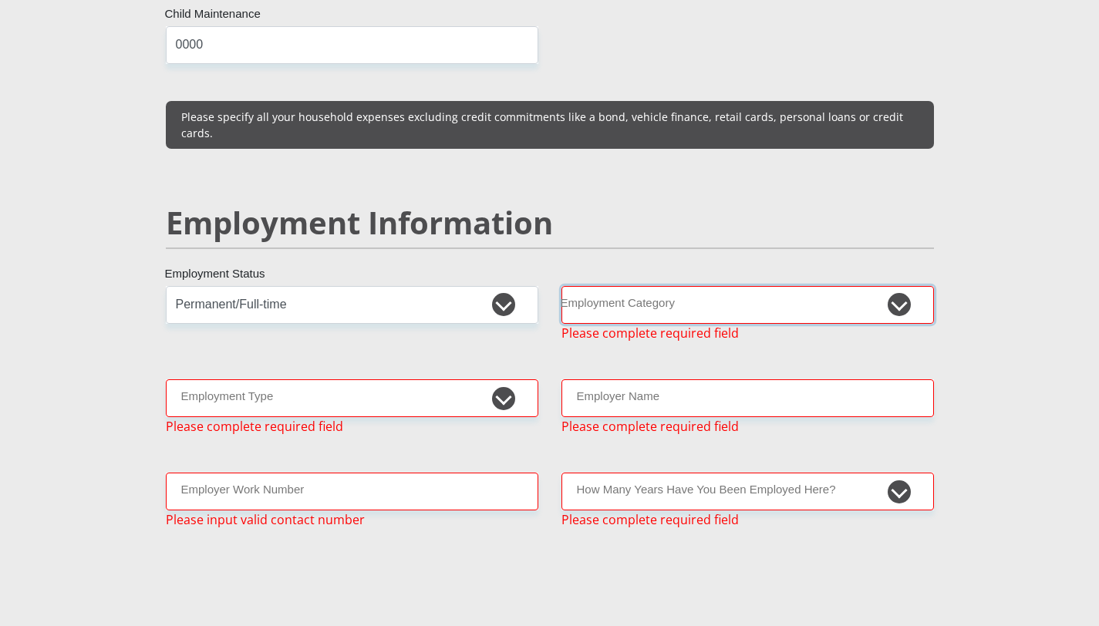
click at [625, 286] on select "AGRICULTURE ALCOHOL & TOBACCO CONSTRUCTION MATERIALS METALLURGY EQUIPMENT FOR R…" at bounding box center [747, 305] width 372 height 38
select select "73"
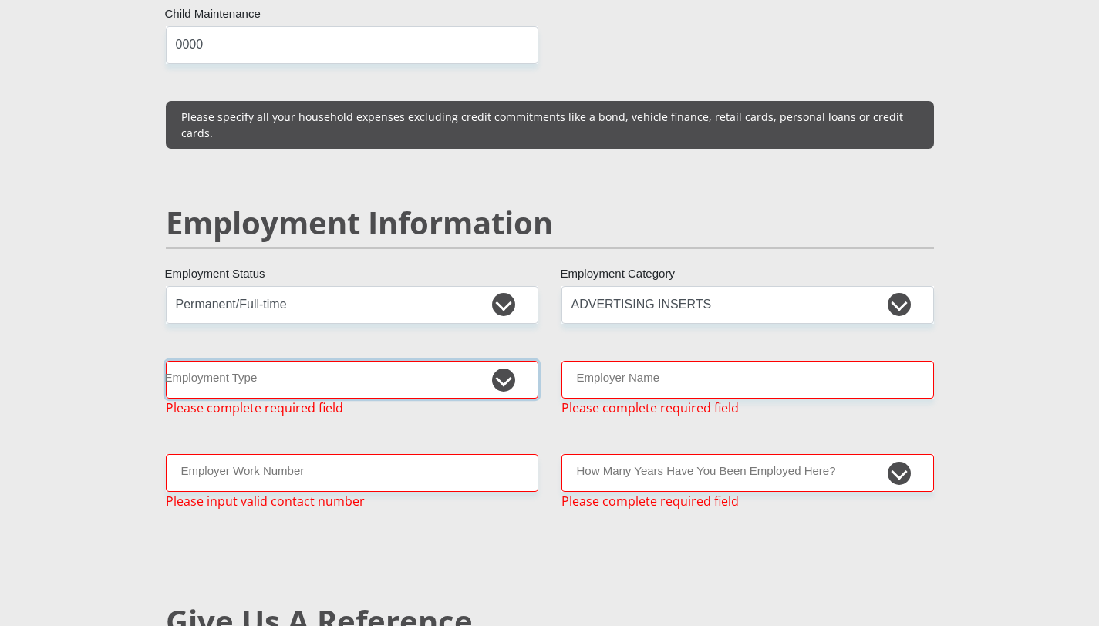
click at [434, 361] on select "College/Lecturer Craft Seller Creative Driver Executive Farmer Forces - Non Com…" at bounding box center [352, 380] width 372 height 38
click at [689, 286] on select "AGRICULTURE ALCOHOL & TOBACCO CONSTRUCTION MATERIALS METALLURGY EQUIPMENT FOR R…" at bounding box center [747, 305] width 372 height 38
click at [635, 286] on select "AGRICULTURE ALCOHOL & TOBACCO CONSTRUCTION MATERIALS METALLURGY EQUIPMENT FOR R…" at bounding box center [747, 305] width 372 height 38
click at [380, 361] on select "College/Lecturer Craft Seller Creative Driver Executive Farmer Forces - Non Com…" at bounding box center [352, 380] width 372 height 38
select select "Office Staff/Clerk"
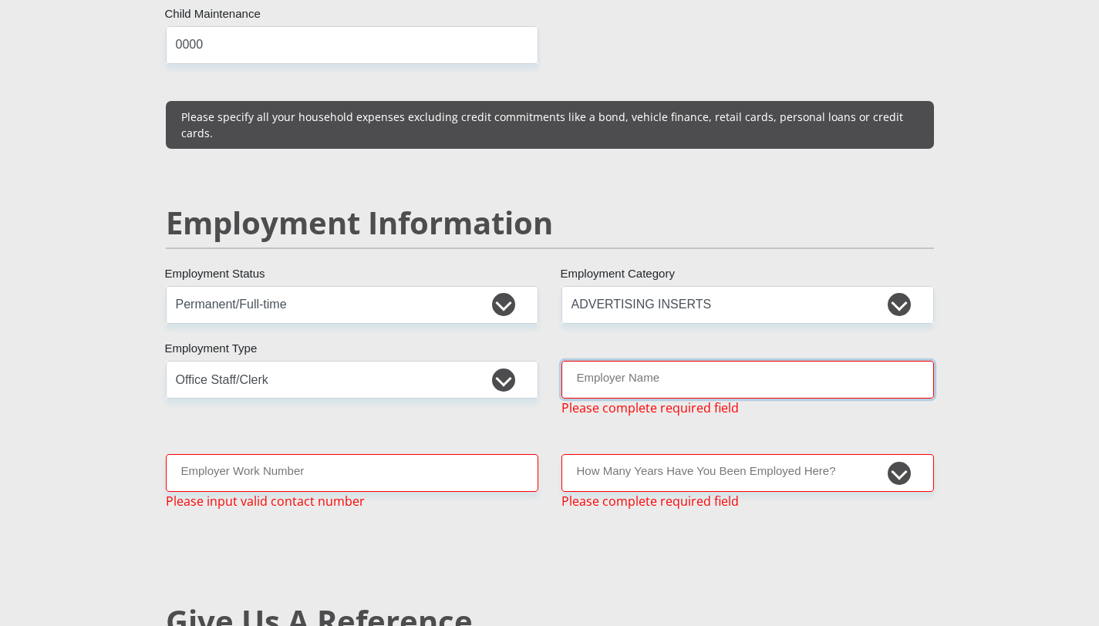
click at [635, 361] on input "Employer Name" at bounding box center [747, 380] width 372 height 38
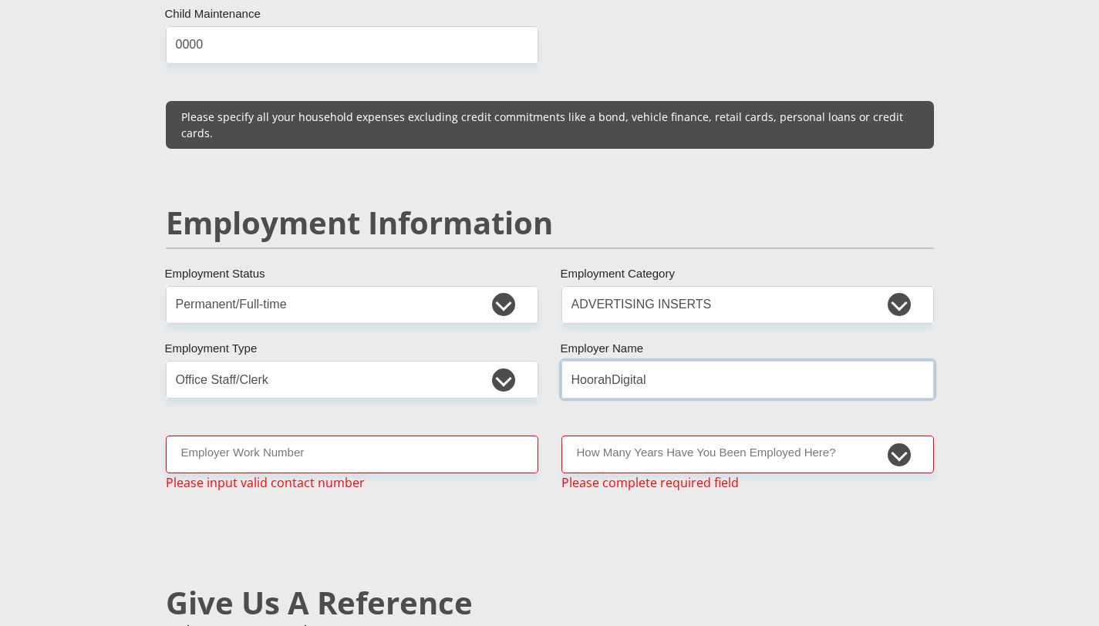
click at [615, 361] on input "HoorahDigital" at bounding box center [747, 380] width 372 height 38
click at [614, 361] on input "HoorahDigital" at bounding box center [747, 380] width 372 height 38
type input "HoorahDigital"
click at [380, 436] on input "Employer Work Number" at bounding box center [352, 455] width 372 height 38
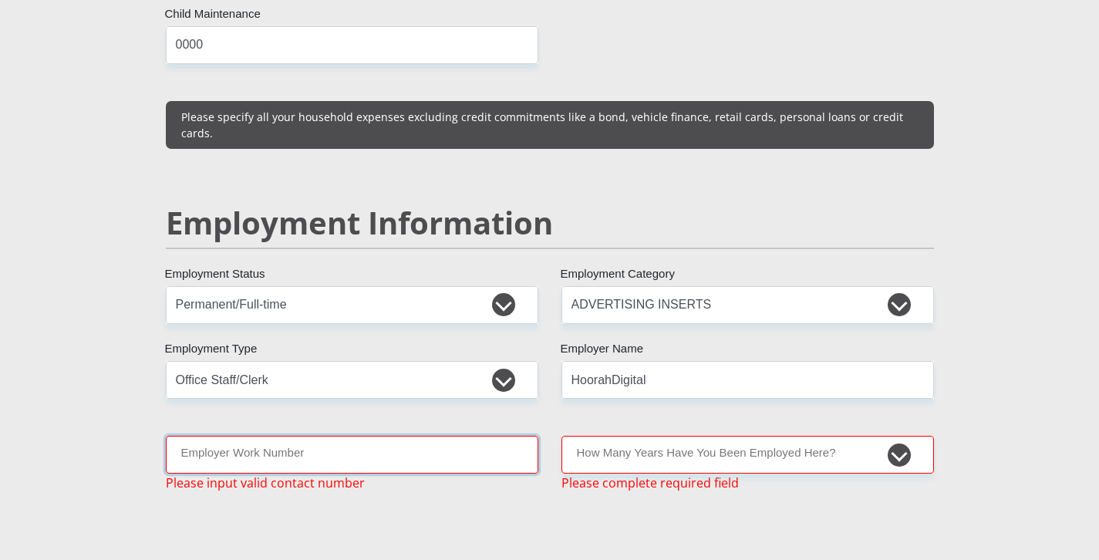
paste input "[PHONE_NUMBER]"
drag, startPoint x: 197, startPoint y: 421, endPoint x: 170, endPoint y: 419, distance: 27.0
click at [170, 436] on input "[PHONE_NUMBER]" at bounding box center [352, 455] width 372 height 38
click at [186, 436] on input "0 63 138 6795" at bounding box center [352, 455] width 372 height 38
click at [212, 496] on div "Mr Ms Mrs Dr [PERSON_NAME] Title [GEOGRAPHIC_DATA] First Name Teffo Surname 980…" at bounding box center [549, 335] width 791 height 4528
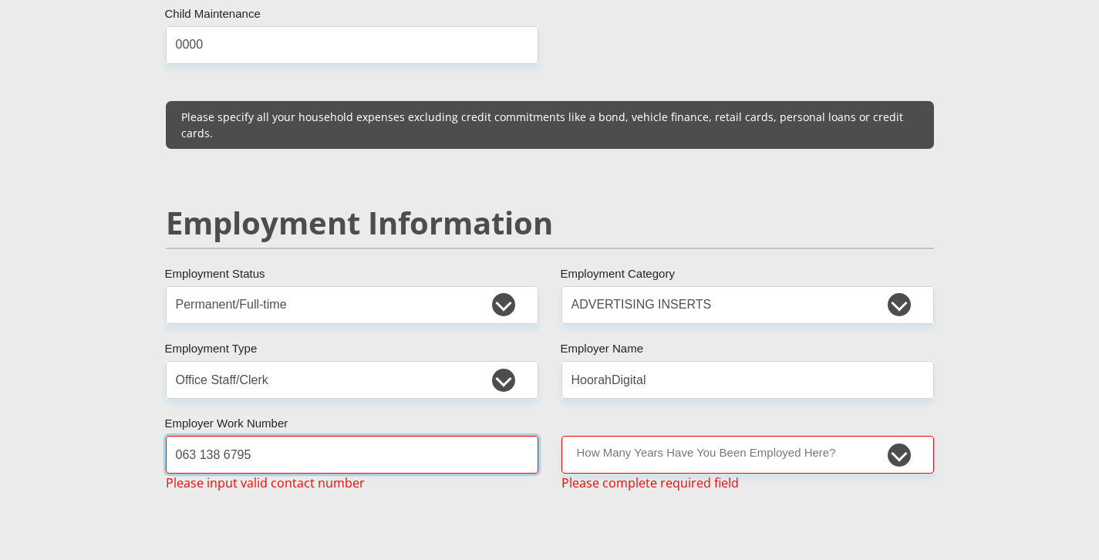
click at [202, 436] on input "063 138 6795" at bounding box center [352, 455] width 372 height 38
click at [221, 436] on input "063138 6795" at bounding box center [352, 455] width 372 height 38
type input "0631386795"
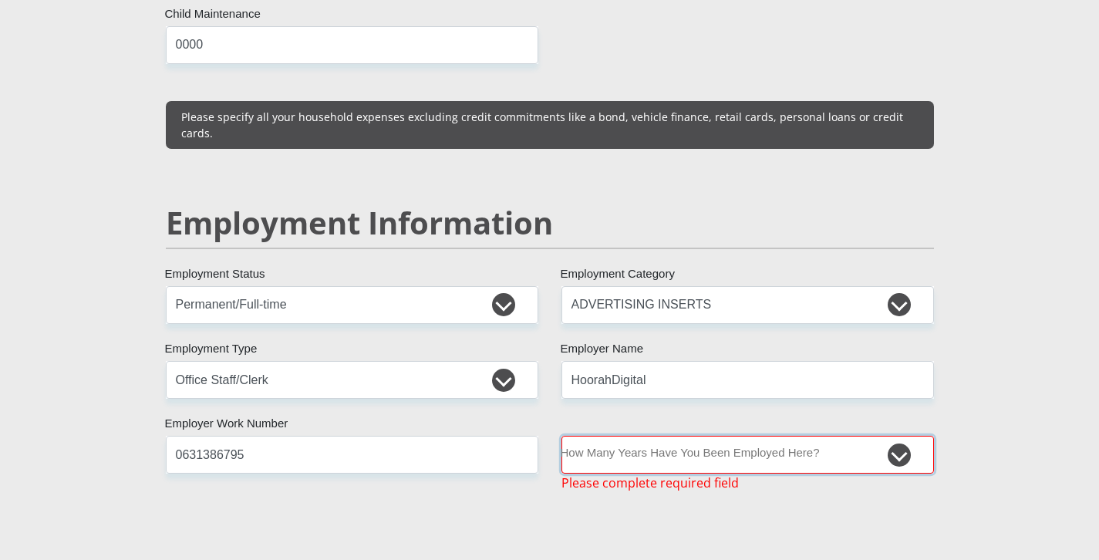
click at [596, 436] on select "less than 1 year 1-3 years 3-5 years 5+ years" at bounding box center [747, 455] width 372 height 38
select select "6"
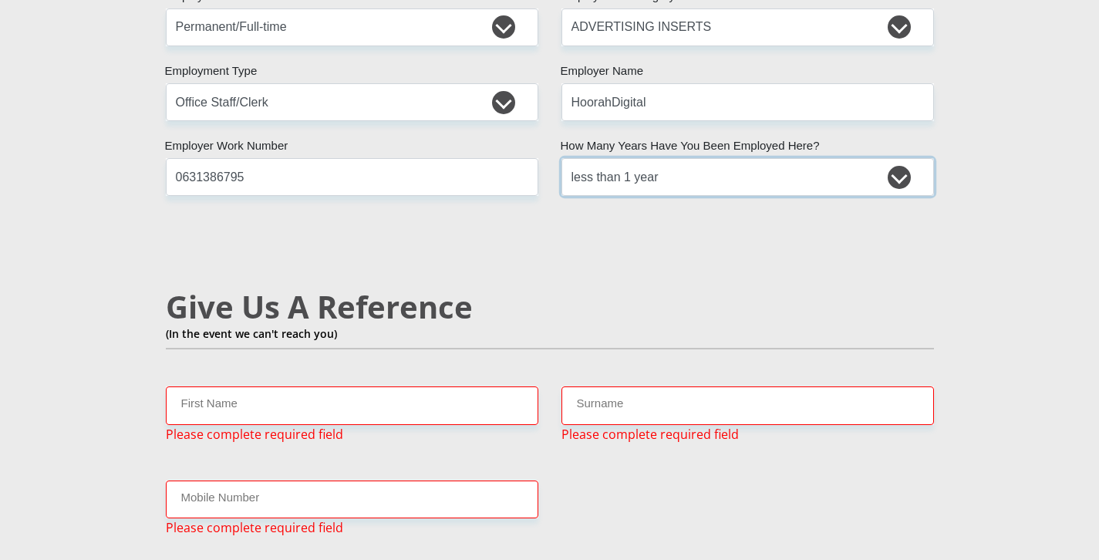
scroll to position [2475, 0]
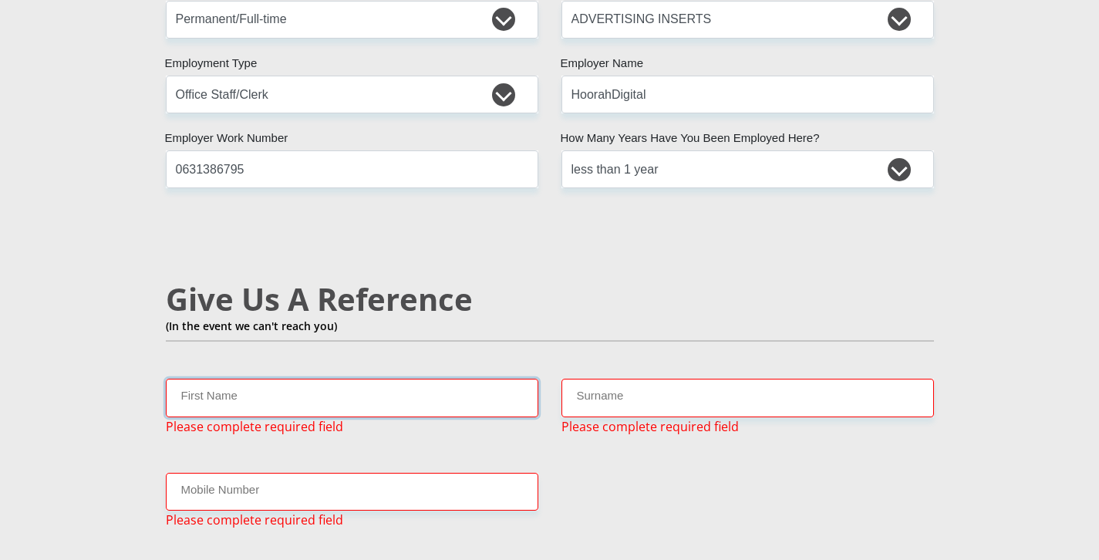
click at [259, 379] on input "First Name" at bounding box center [352, 398] width 372 height 38
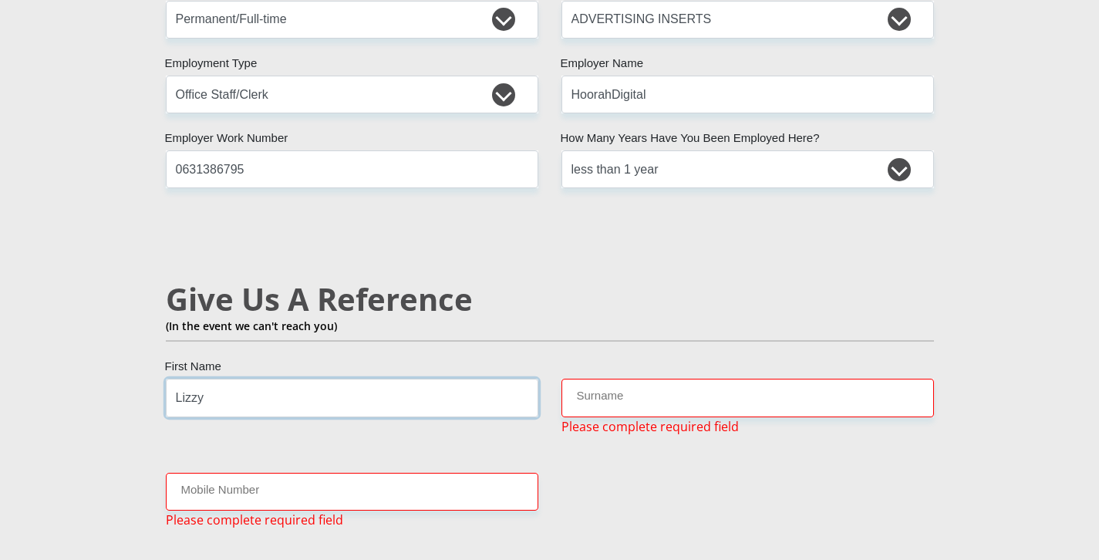
type input "Lizzy"
click at [609, 379] on input "Surname" at bounding box center [747, 398] width 372 height 38
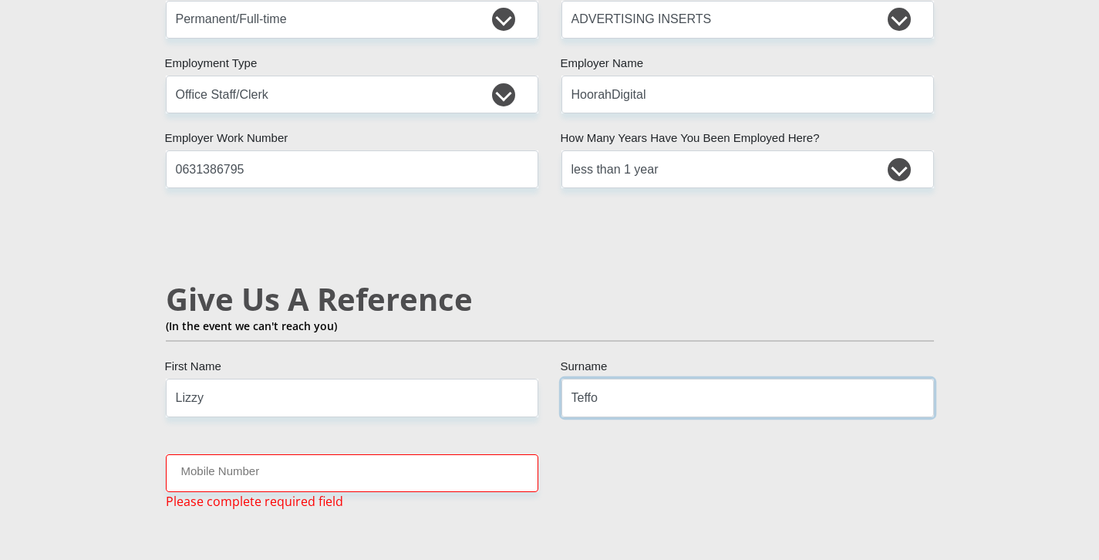
type input "Teffo"
click at [326, 454] on input "Mobile Number" at bounding box center [352, 473] width 372 height 38
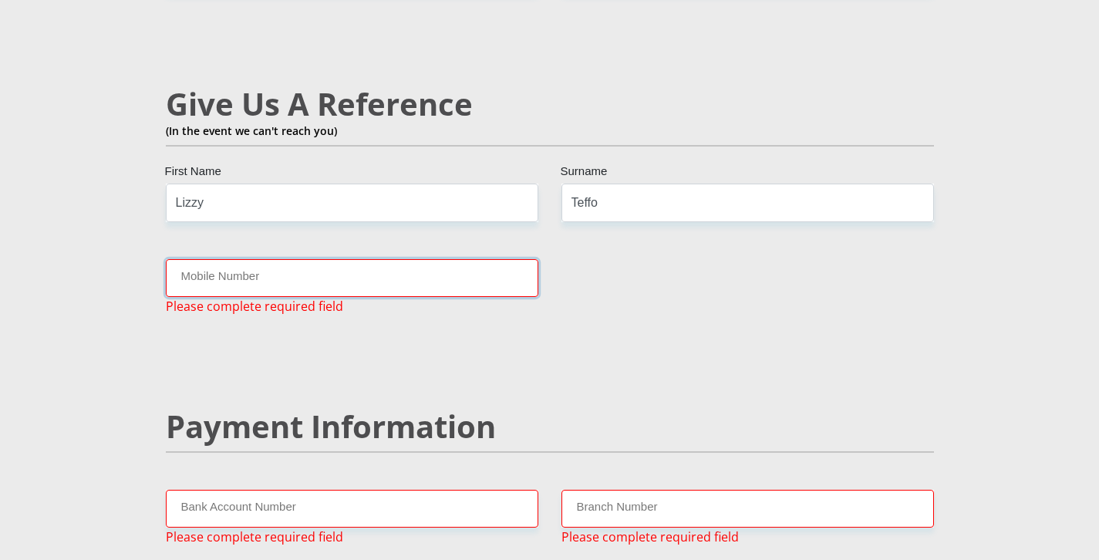
scroll to position [2674, 0]
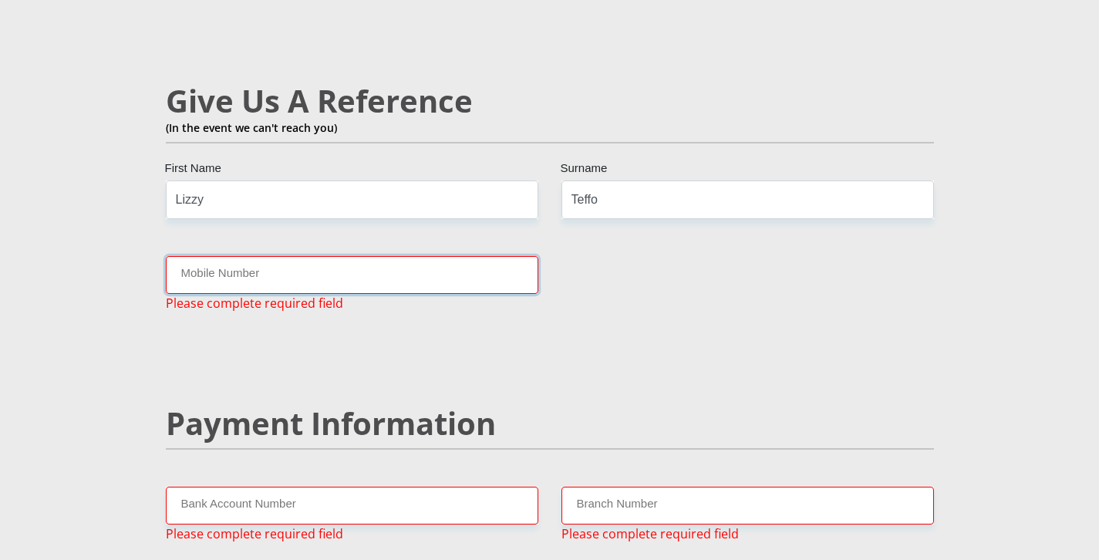
paste input "[PHONE_NUMBER]"
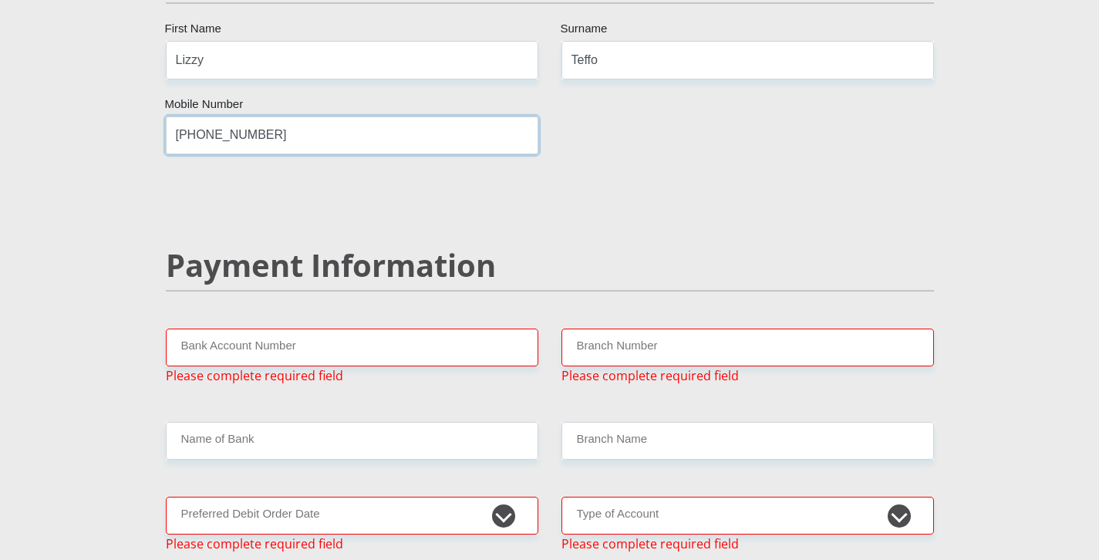
scroll to position [2869, 0]
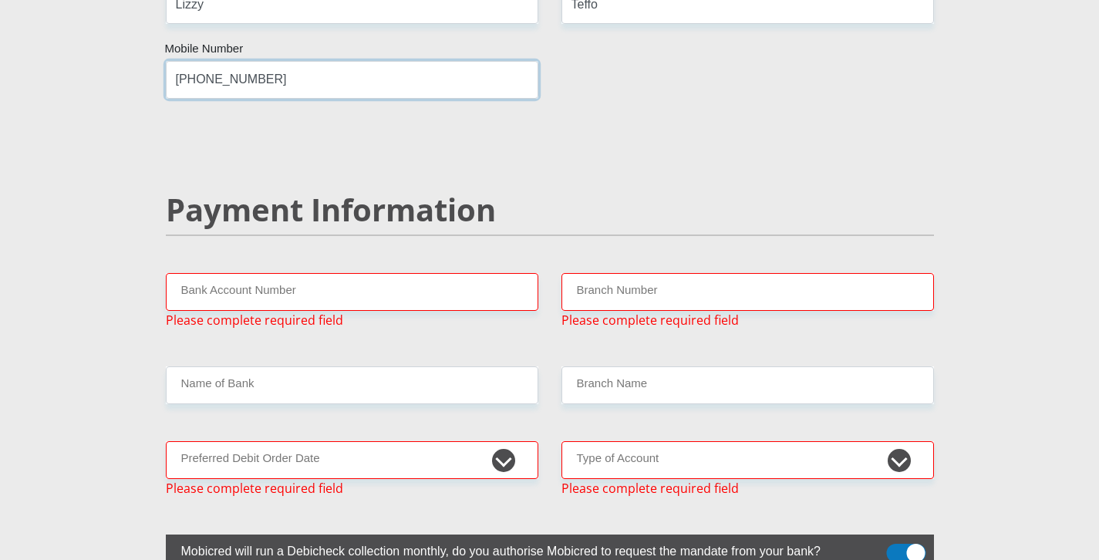
type input "[PHONE_NUMBER]"
click at [256, 273] on input "Bank Account Number" at bounding box center [352, 292] width 372 height 38
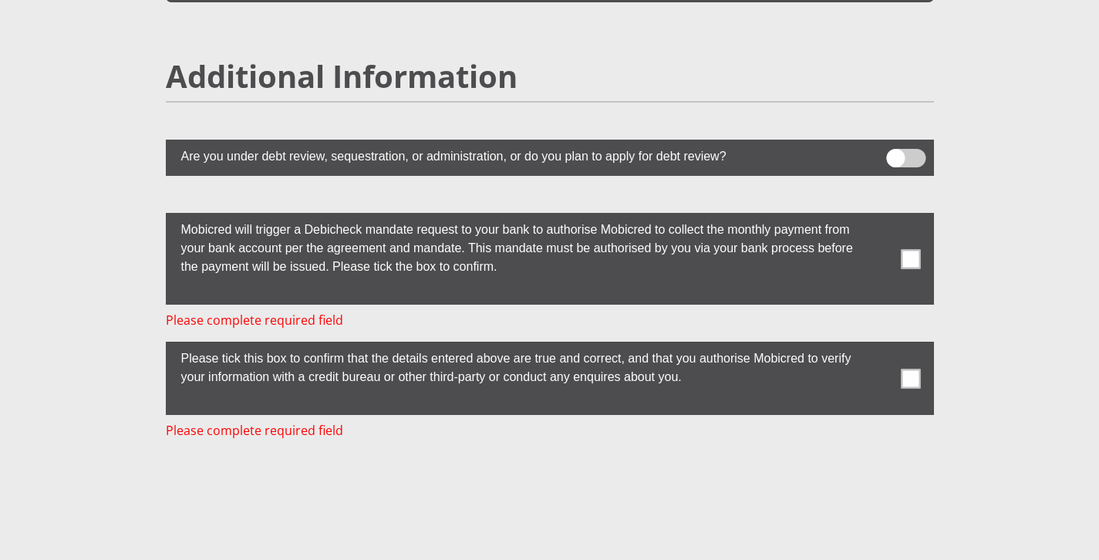
scroll to position [4232, 0]
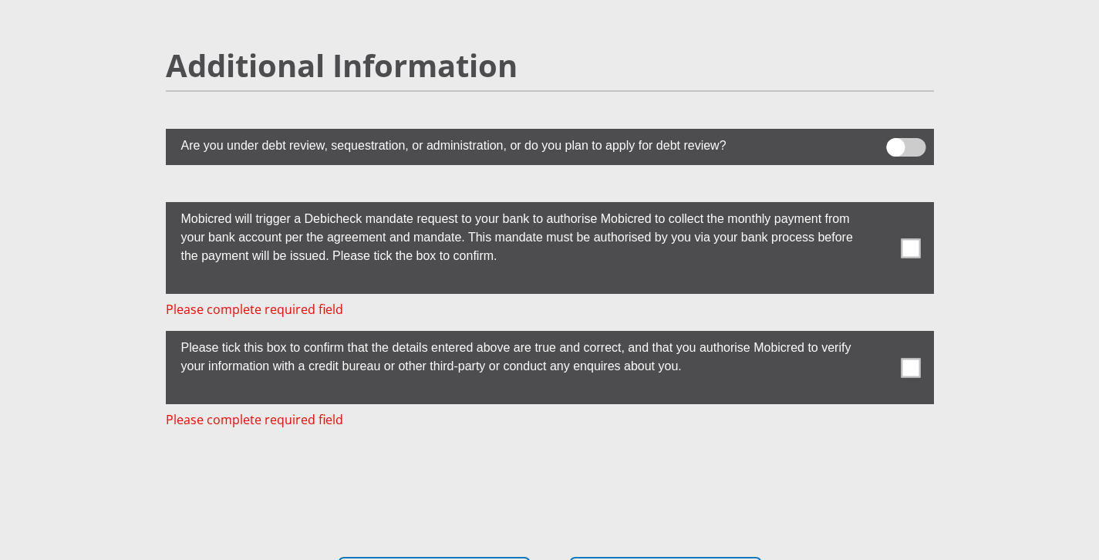
click at [910, 238] on span at bounding box center [910, 247] width 19 height 19
click at [880, 206] on input "checkbox" at bounding box center [880, 206] width 0 height 0
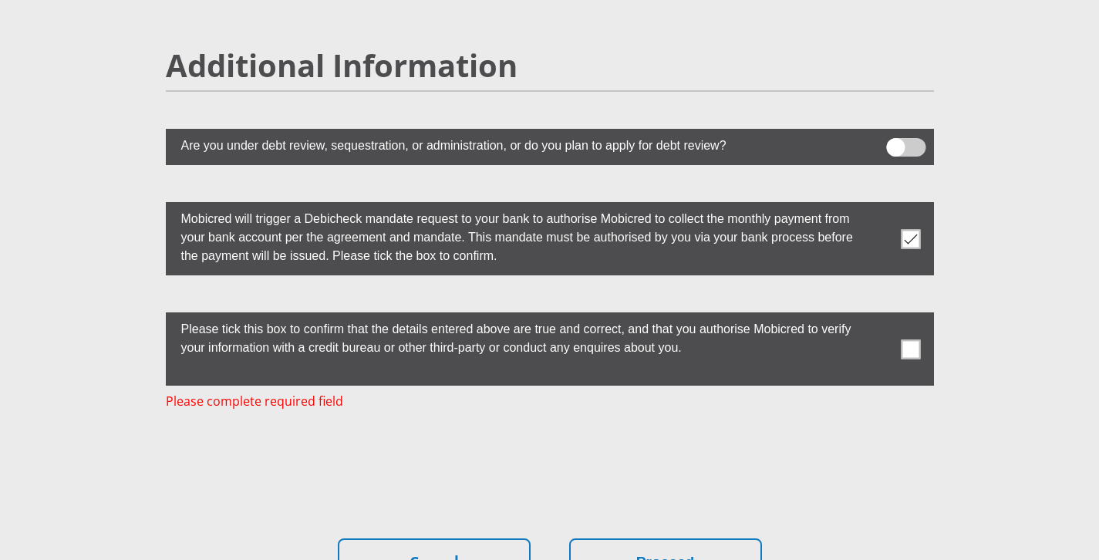
click at [908, 339] on span at bounding box center [910, 348] width 19 height 19
click at [880, 316] on input "checkbox" at bounding box center [880, 316] width 0 height 0
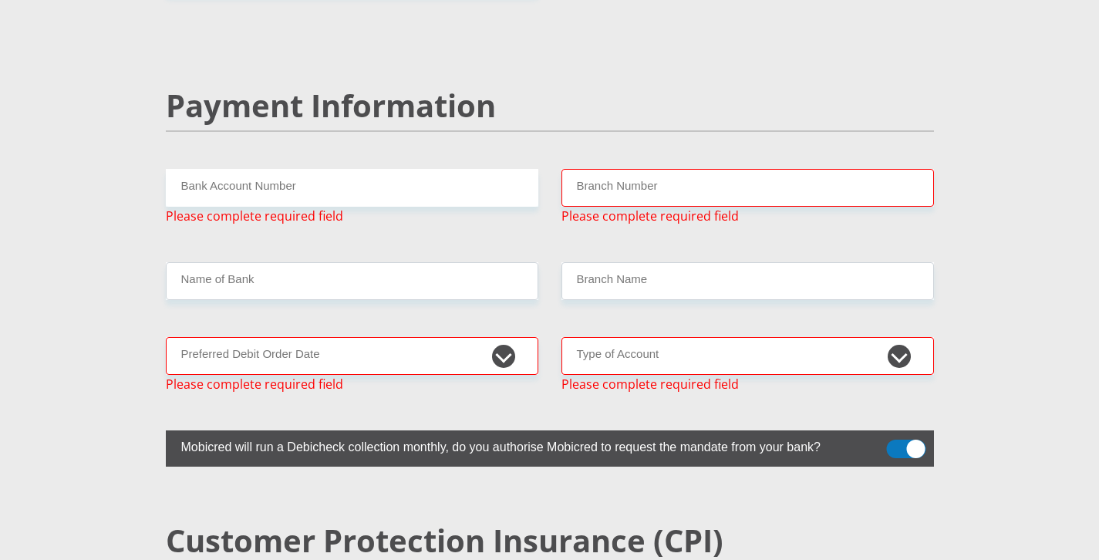
scroll to position [2969, 0]
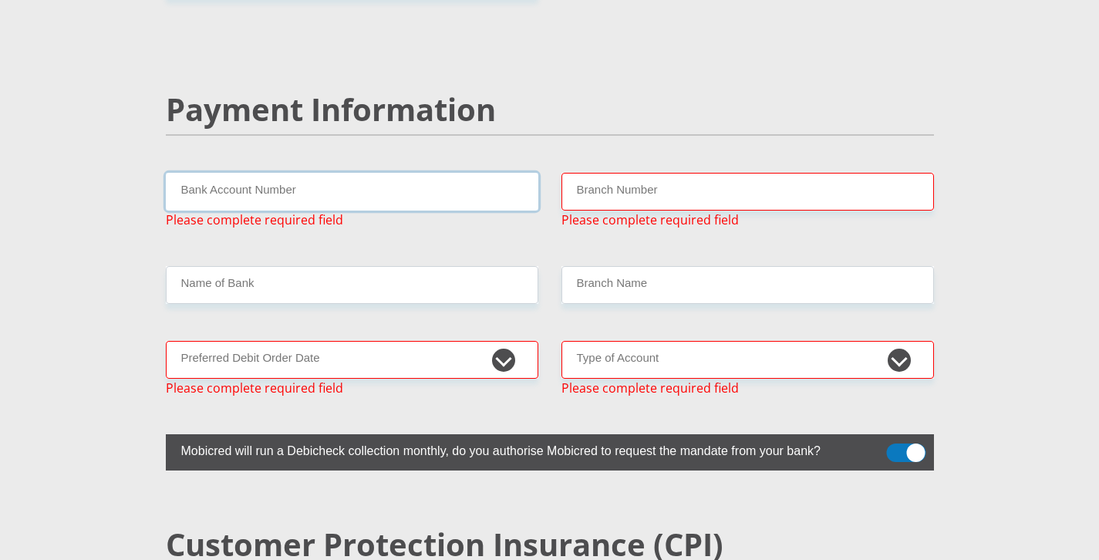
click at [258, 173] on input "Bank Account Number" at bounding box center [352, 192] width 372 height 38
paste input "63124735317"
type input "63124735317"
click at [621, 173] on input "Branch Number" at bounding box center [747, 192] width 372 height 38
paste input "250955"
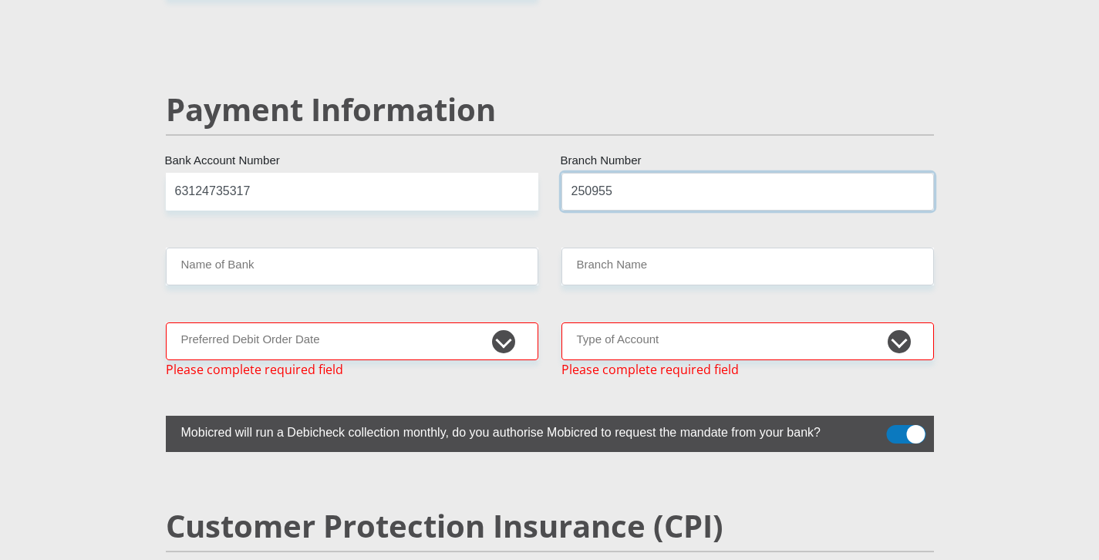
type input "250955"
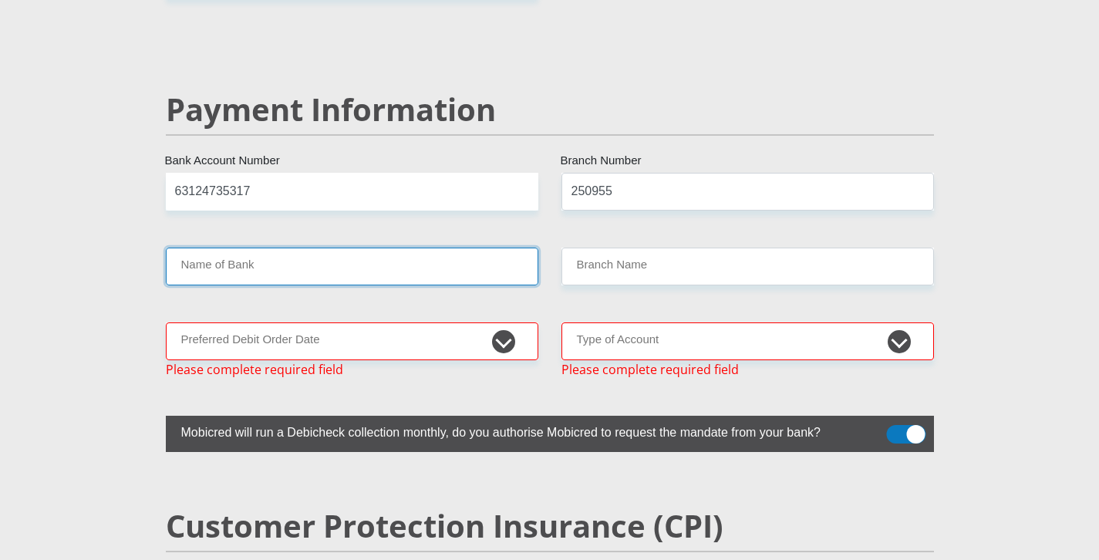
click at [211, 248] on input "Name of Bank" at bounding box center [352, 267] width 372 height 38
type input "FIRSTRAND BANK"
type input "WOODMEAD RETAIL PARK"
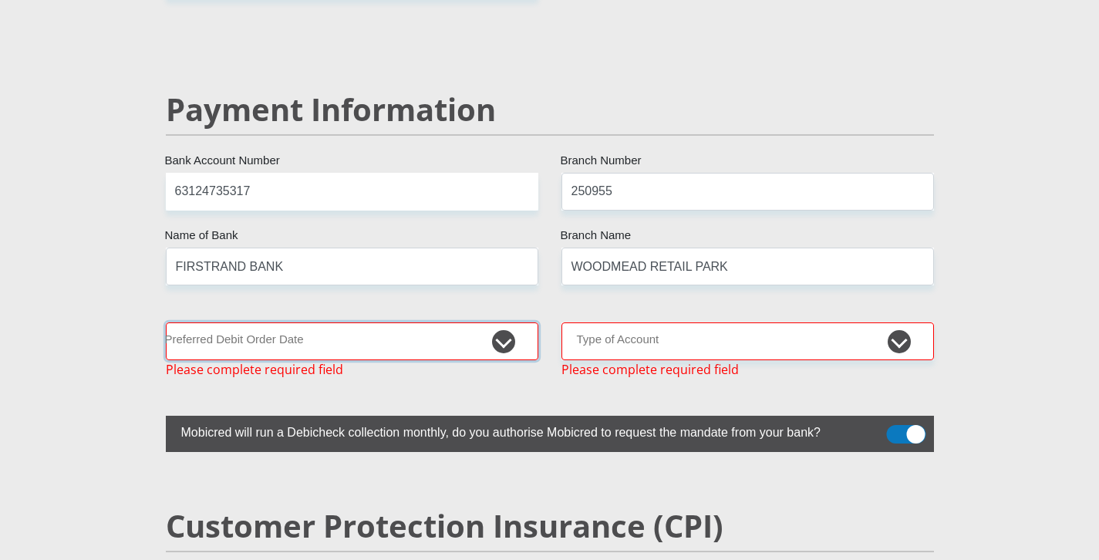
click at [400, 322] on select "1st 2nd 3rd 4th 5th 7th 18th 19th 20th 21st 22nd 23rd 24th 25th 26th 27th 28th …" at bounding box center [352, 341] width 372 height 38
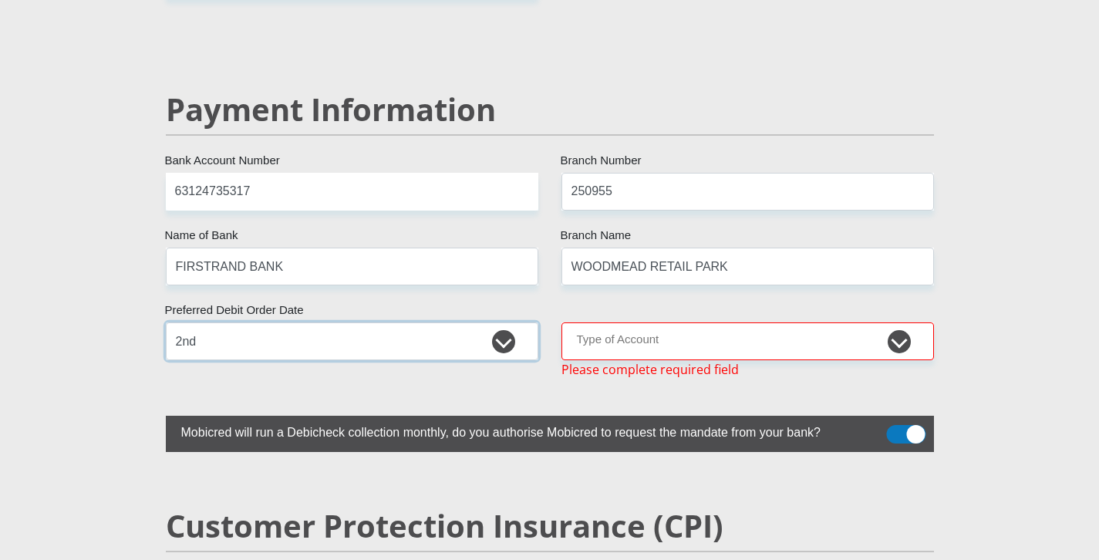
click at [252, 322] on select "1st 2nd 3rd 4th 5th 7th 18th 19th 20th 21st 22nd 23rd 24th 25th 26th 27th 28th …" at bounding box center [352, 341] width 372 height 38
select select "1"
click at [763, 322] on select "Cheque Savings" at bounding box center [747, 341] width 372 height 38
select select "SAV"
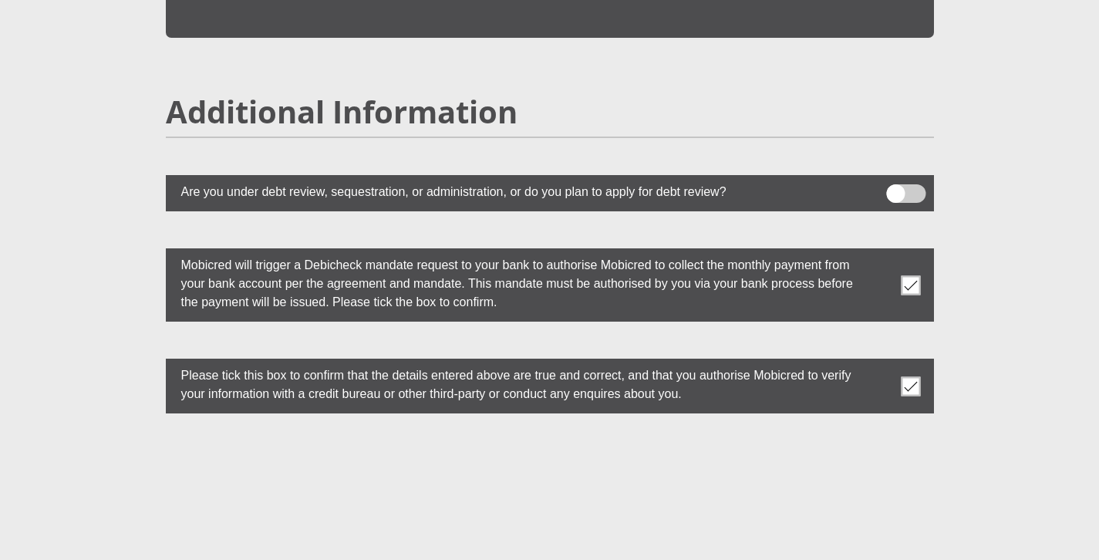
scroll to position [4250, 0]
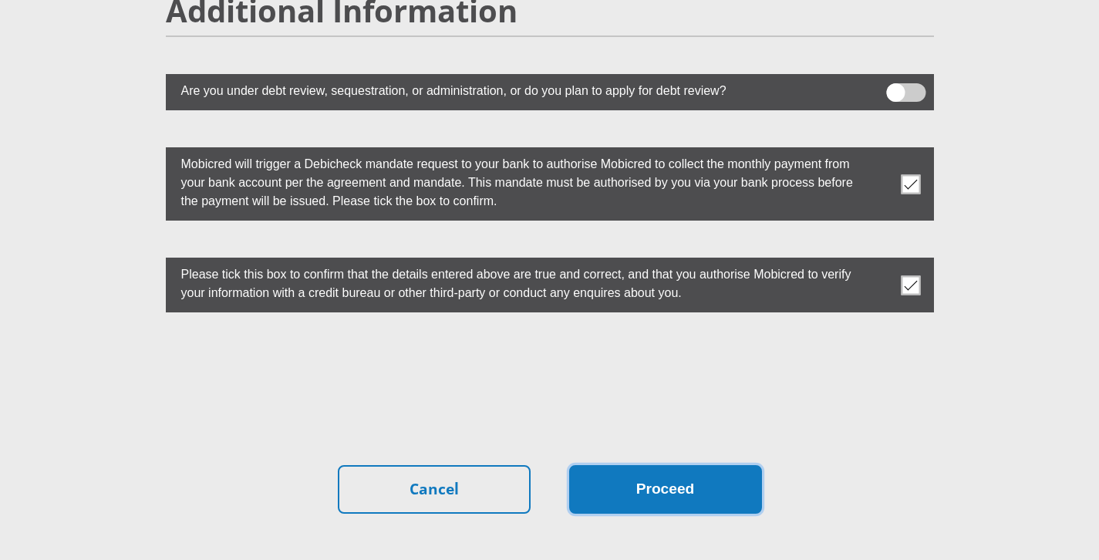
click at [661, 470] on button "Proceed" at bounding box center [665, 489] width 193 height 49
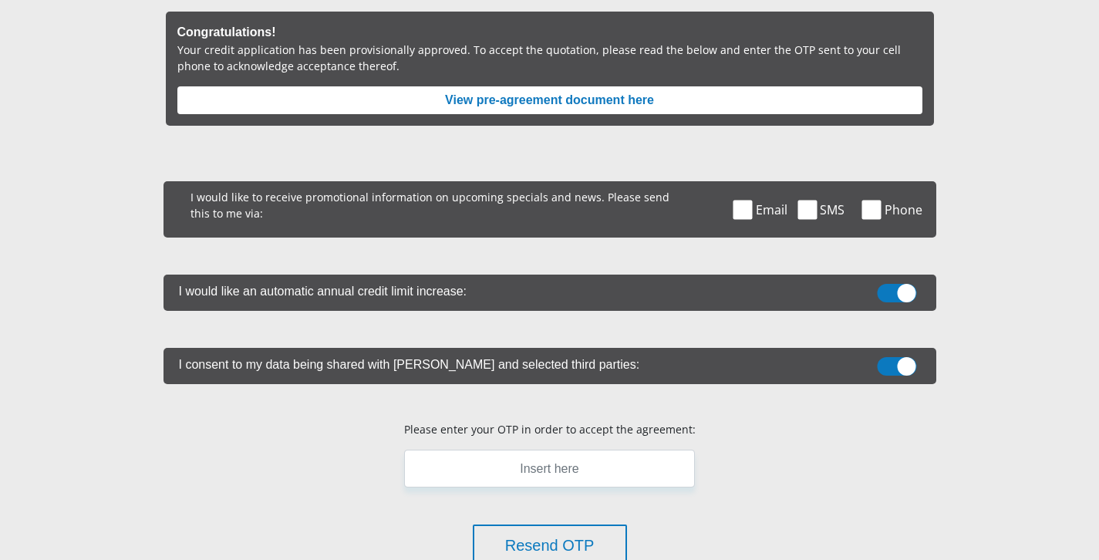
scroll to position [196, 0]
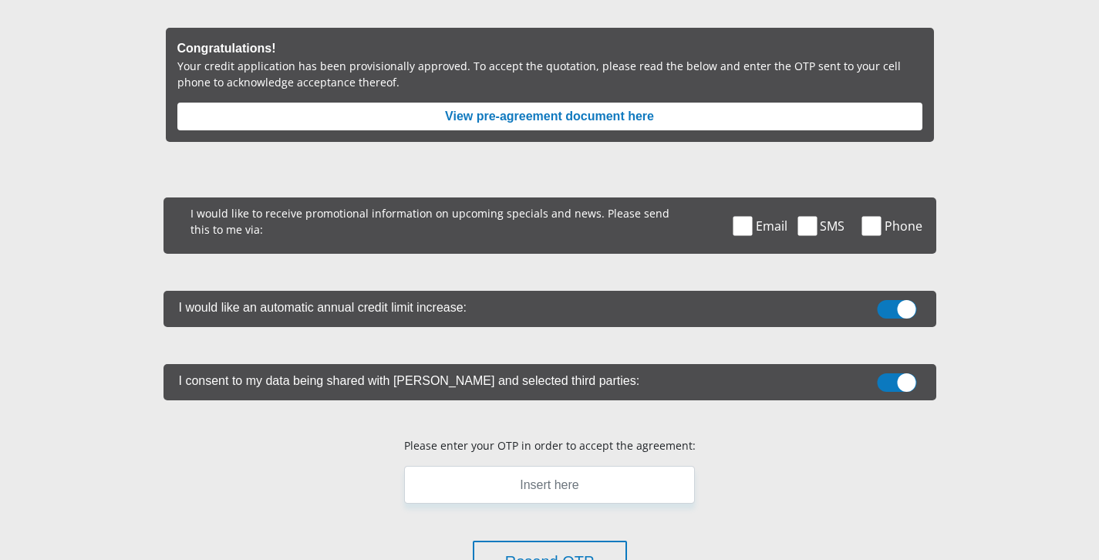
click at [804, 228] on span at bounding box center [806, 225] width 19 height 19
click at [824, 201] on input "SMS" at bounding box center [824, 201] width 0 height 0
click at [891, 305] on span at bounding box center [896, 309] width 39 height 19
click at [897, 304] on input "checkbox" at bounding box center [897, 304] width 0 height 0
click at [904, 378] on span at bounding box center [896, 382] width 39 height 19
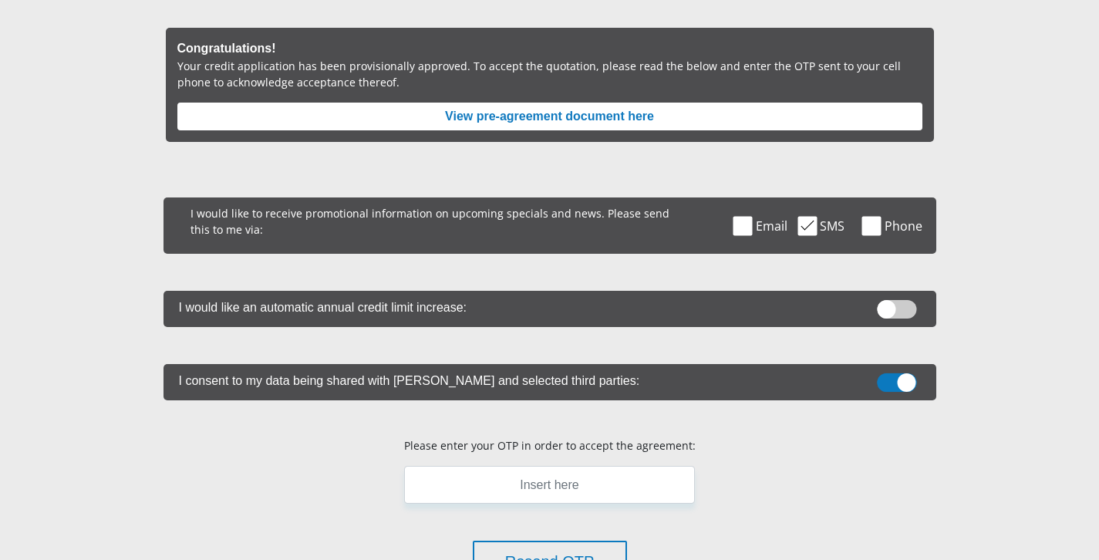
click at [897, 377] on input "checkbox" at bounding box center [897, 377] width 0 height 0
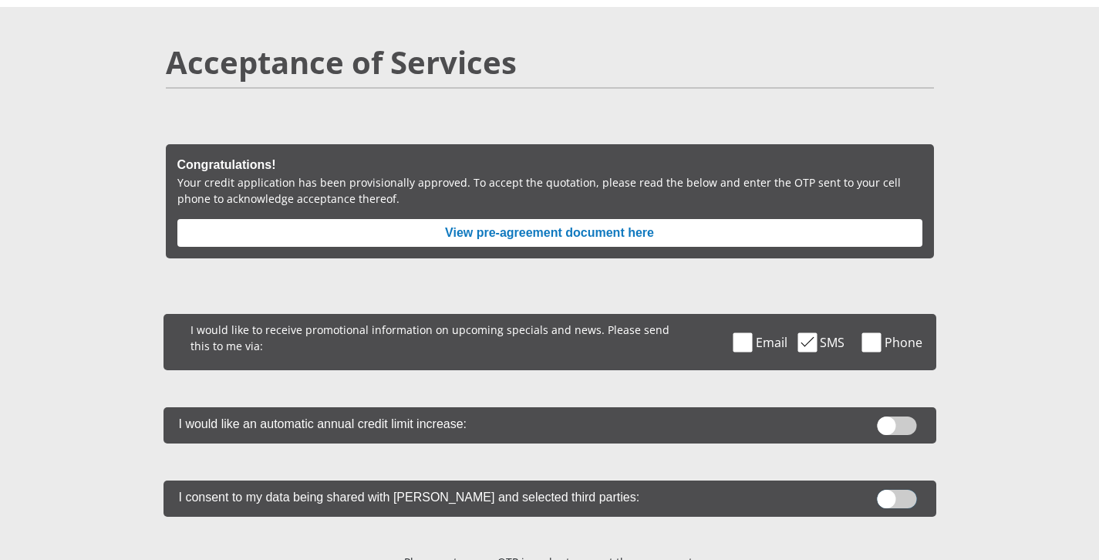
scroll to position [53, 0]
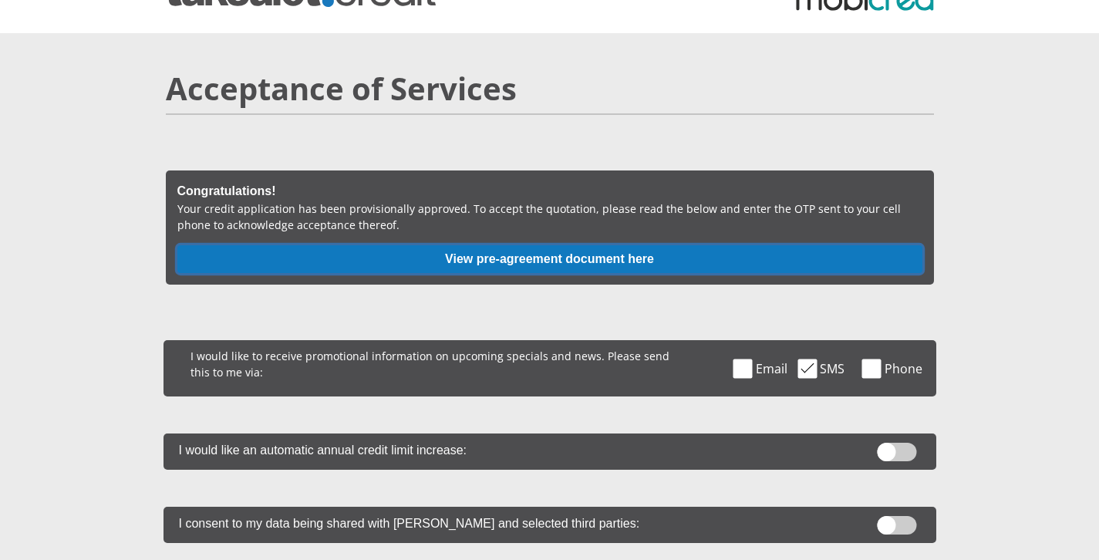
click at [603, 266] on button "View pre-agreement document here" at bounding box center [549, 259] width 745 height 28
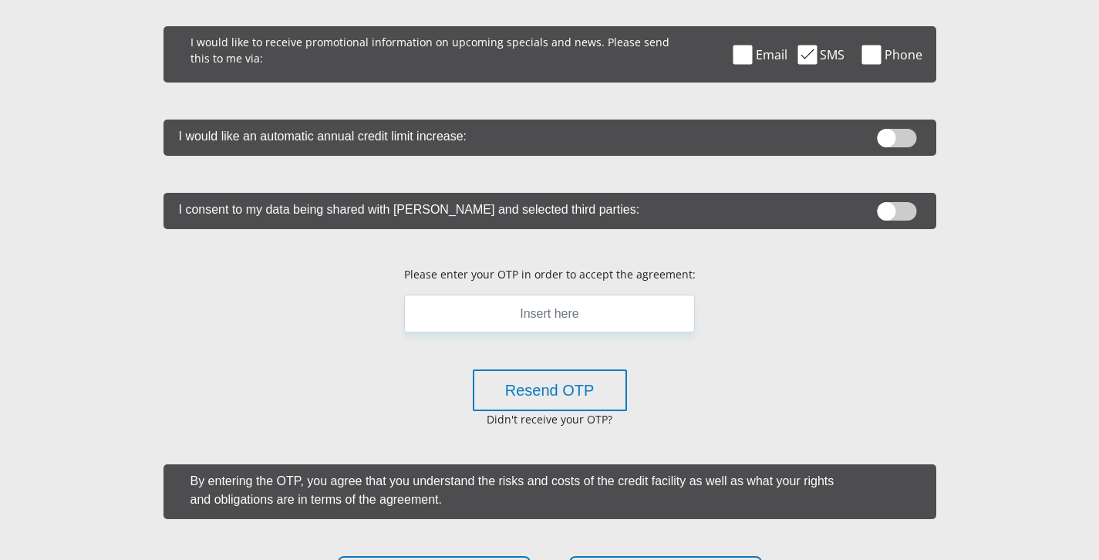
scroll to position [276, 0]
